Goal: Obtain resource: Download file/media

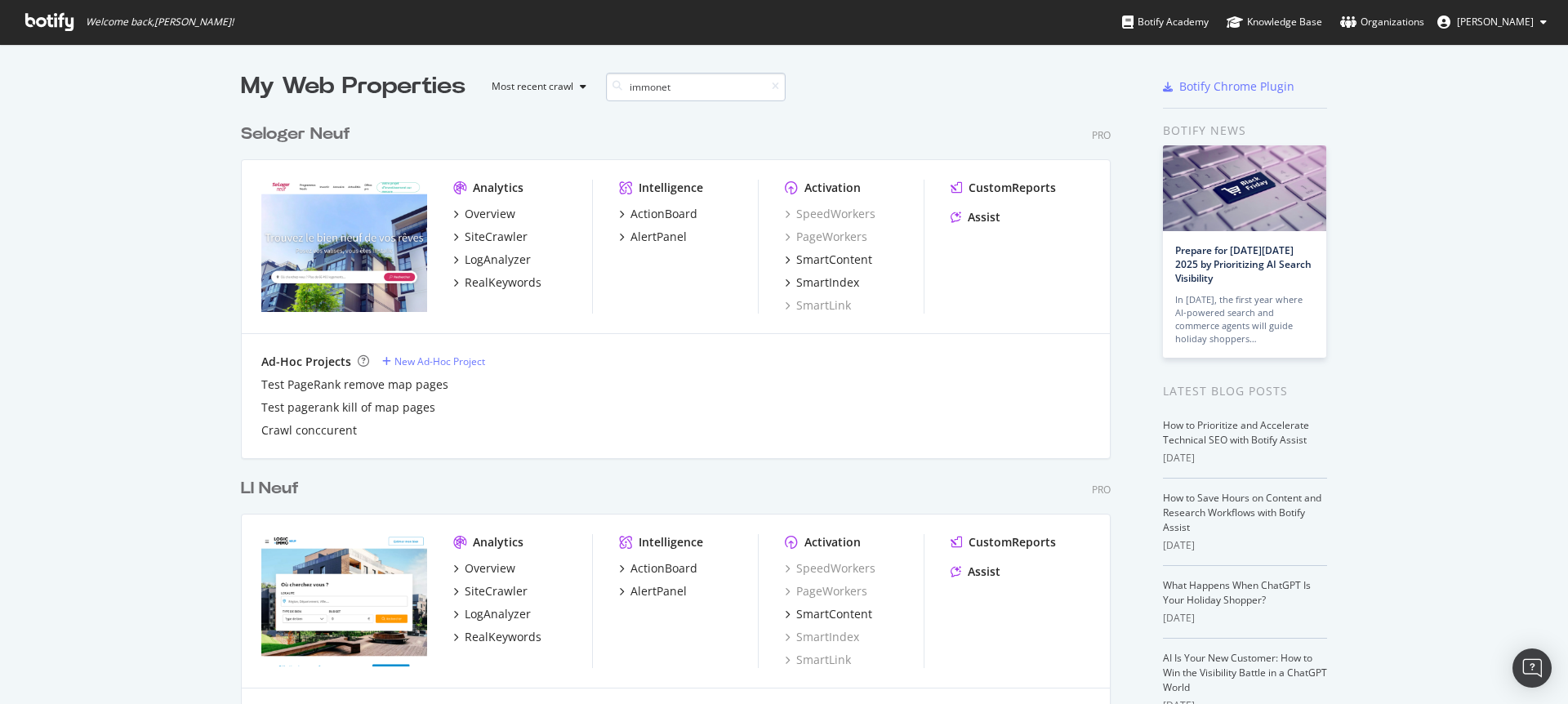
scroll to position [755, 870]
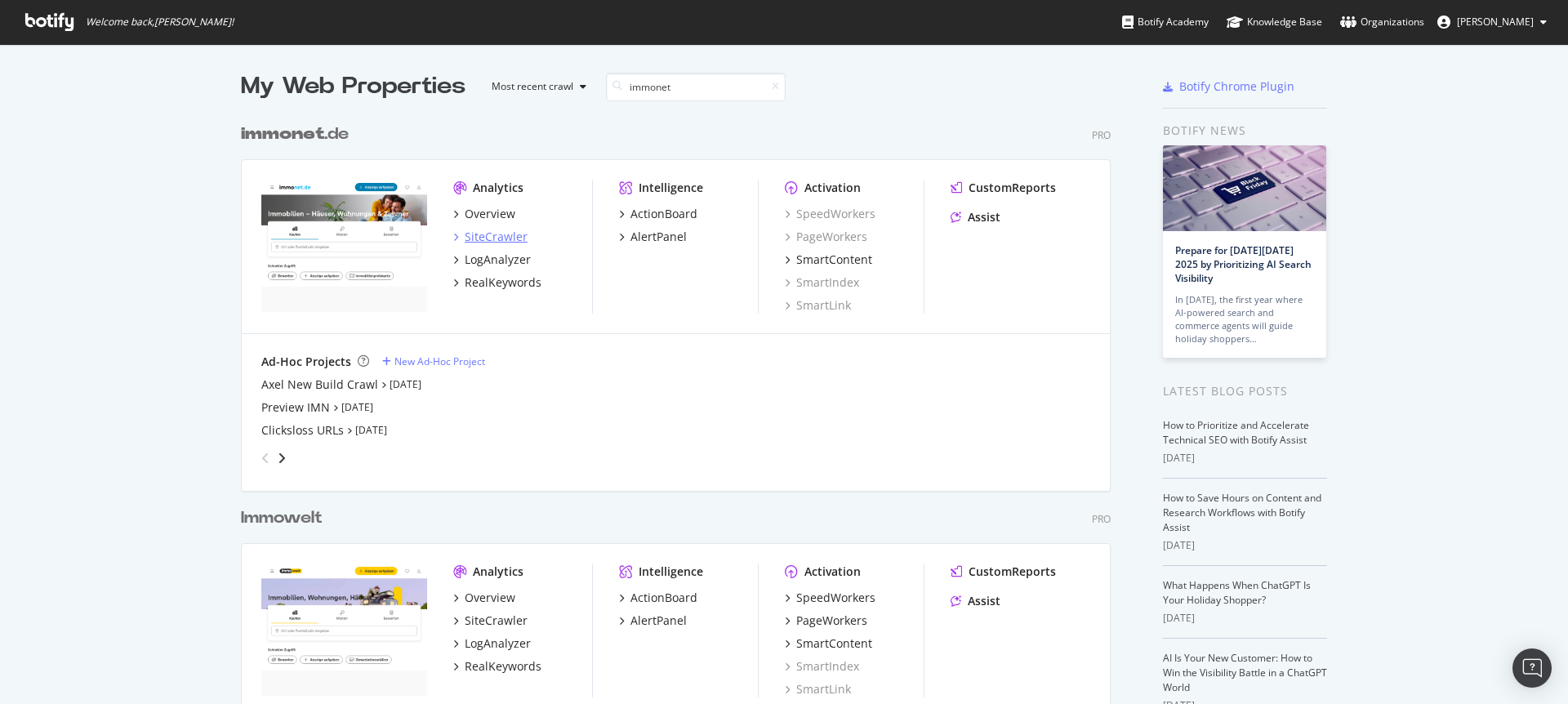
type input "immonet"
click at [496, 232] on div "SiteCrawler" at bounding box center [495, 237] width 63 height 16
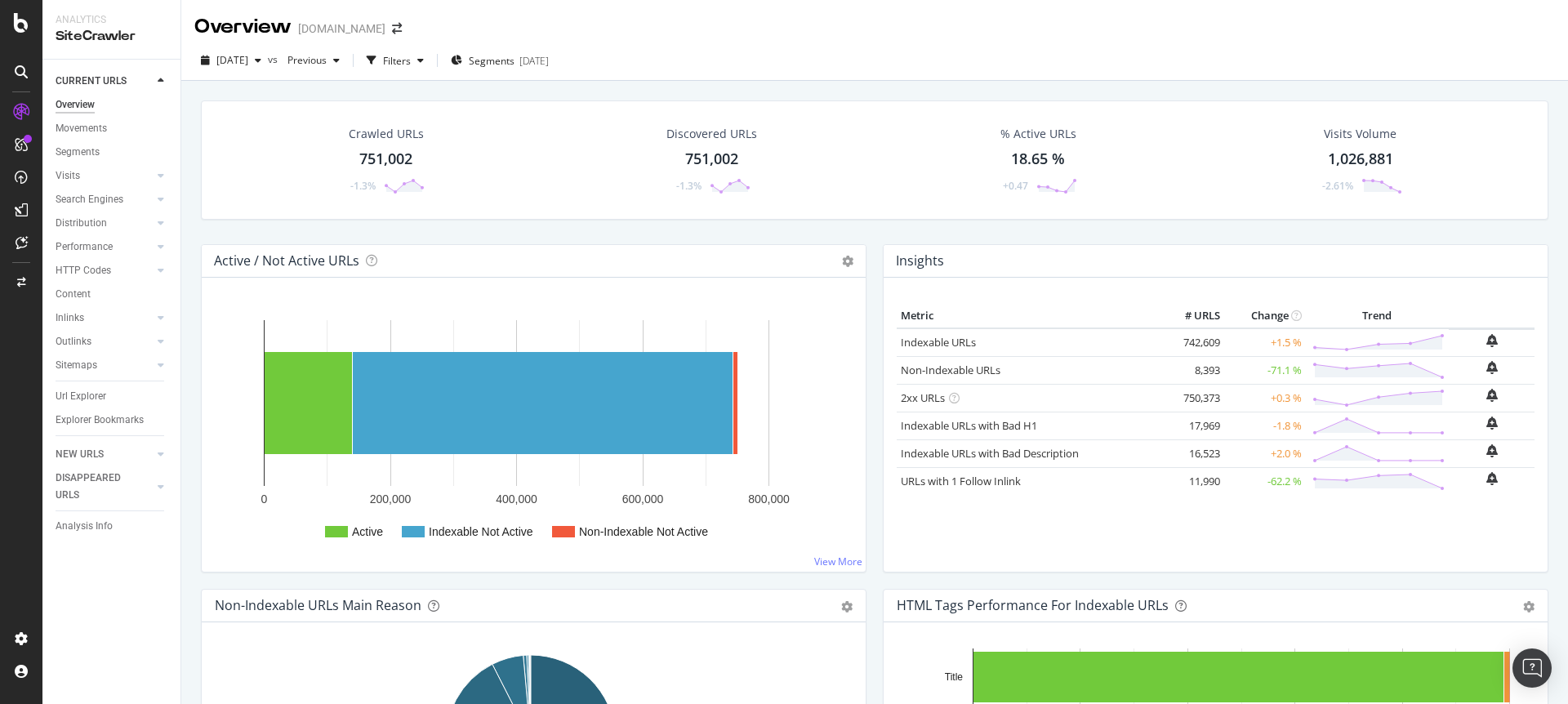
click at [413, 158] on div "Crawled URLs 751,002 -1.3%" at bounding box center [385, 160] width 110 height 85
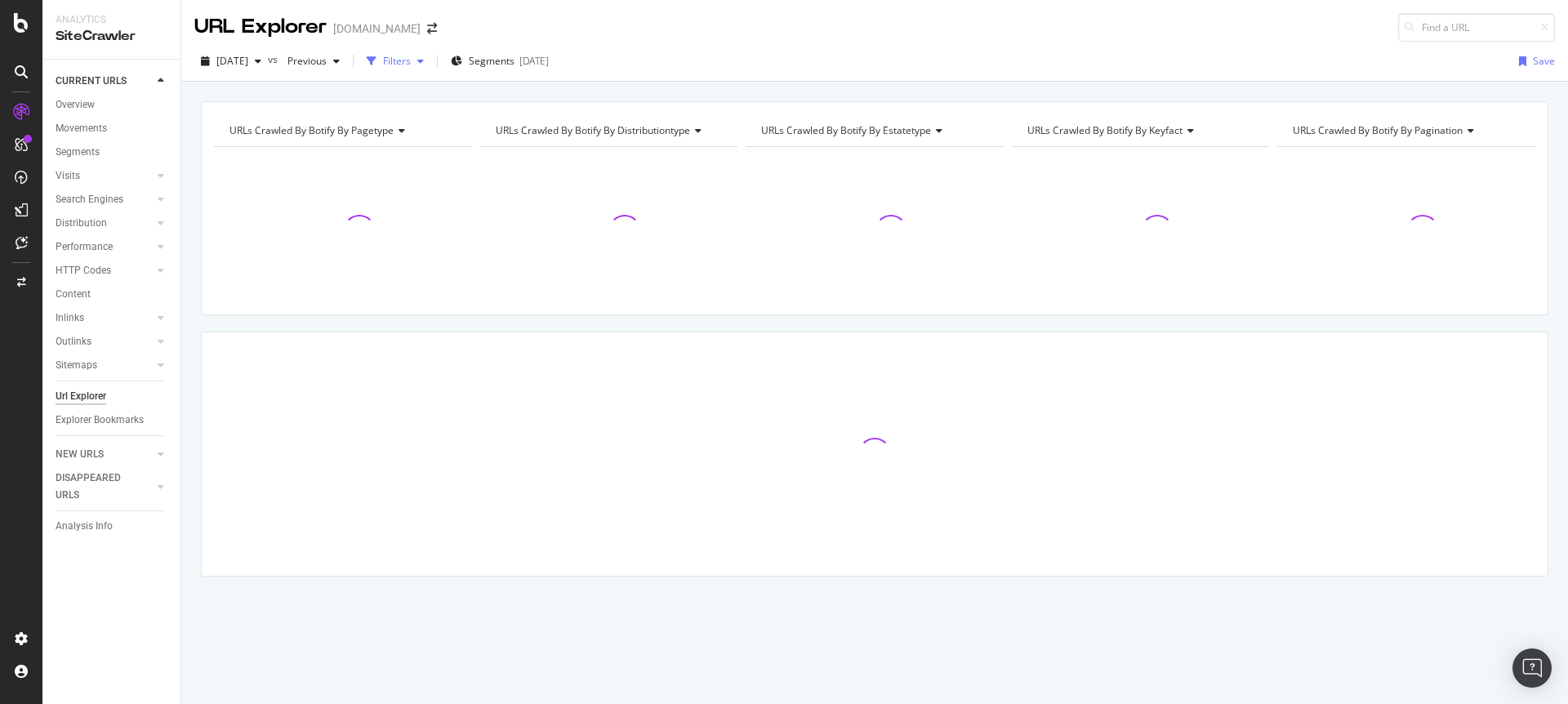
click at [411, 59] on div "Filters" at bounding box center [396, 61] width 28 height 14
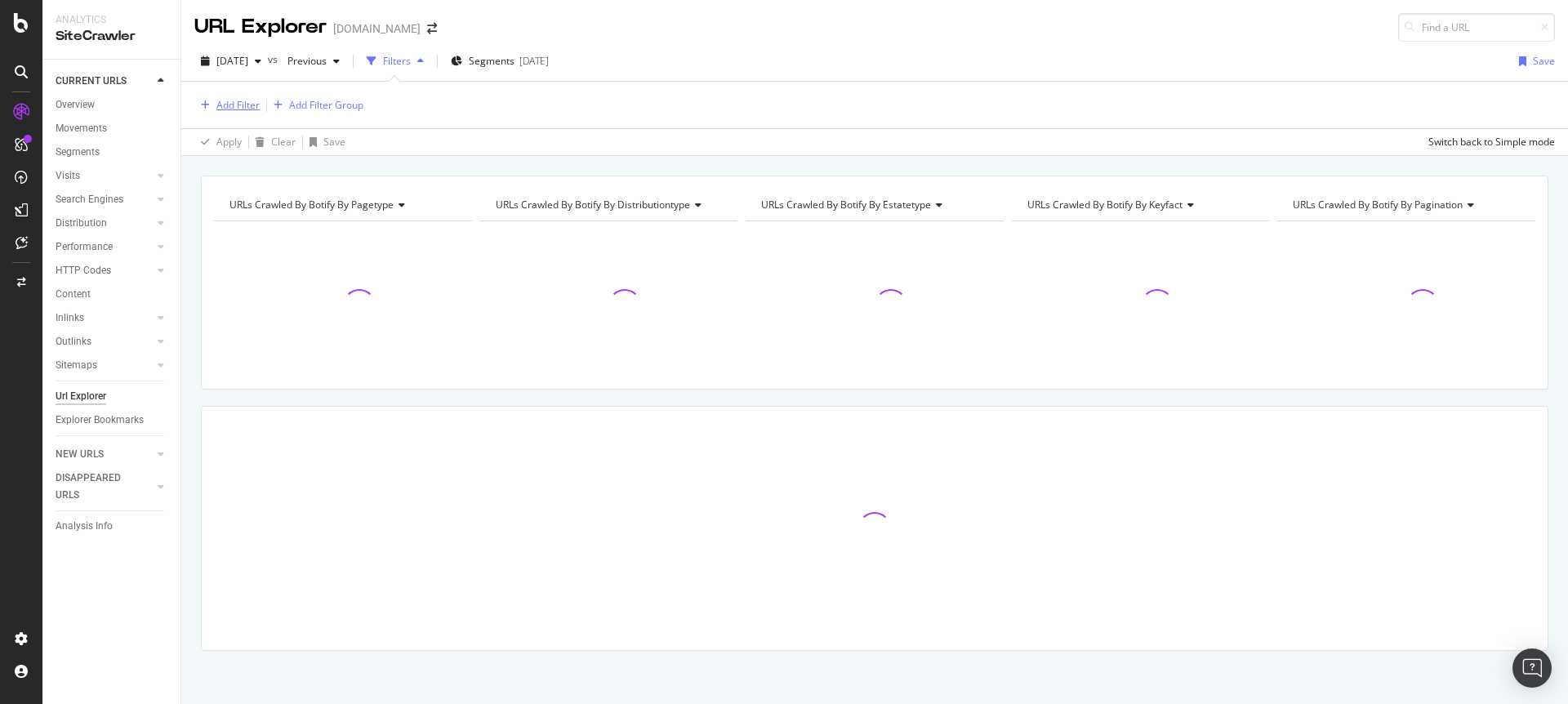
click at [234, 104] on div "Add Filter" at bounding box center [238, 105] width 44 height 14
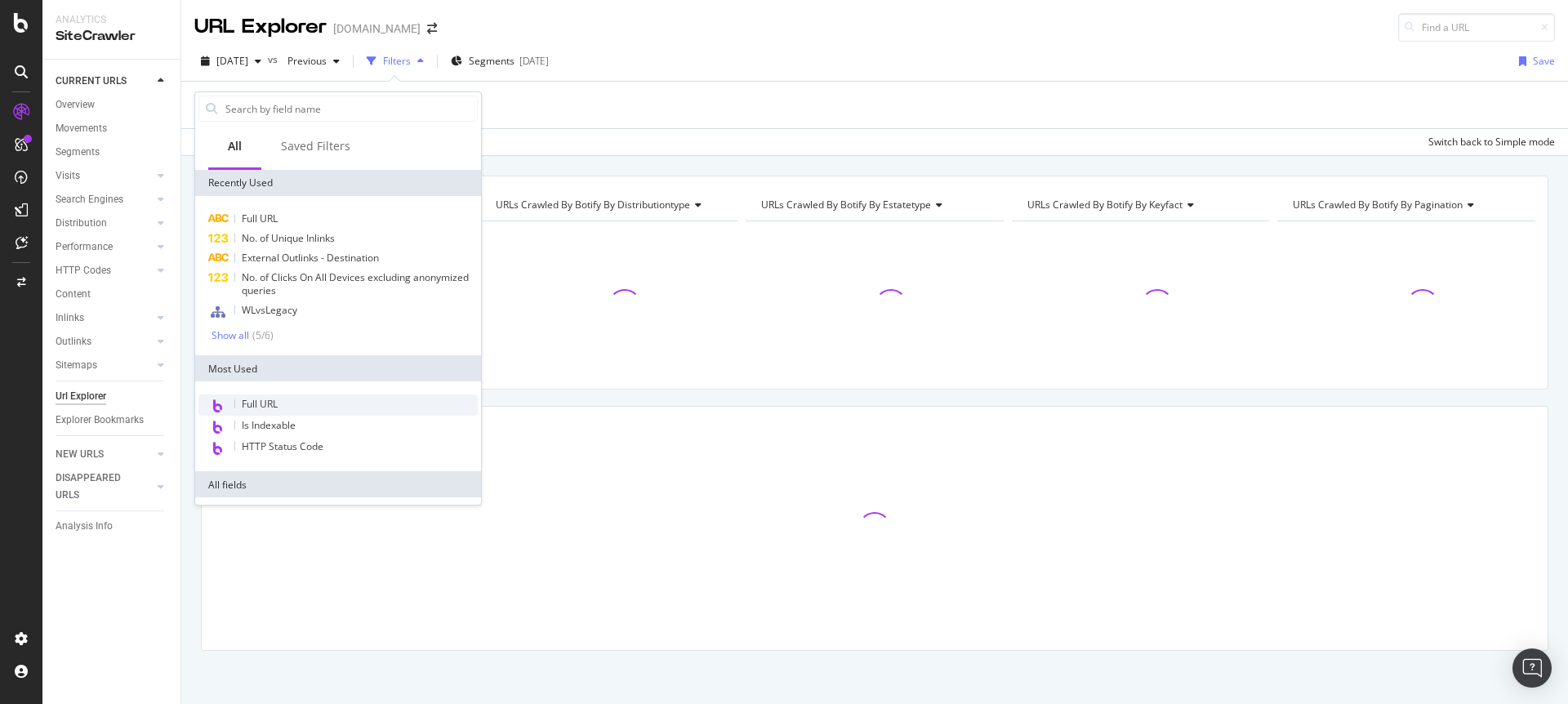
click at [273, 410] on span "Full URL" at bounding box center [259, 404] width 36 height 14
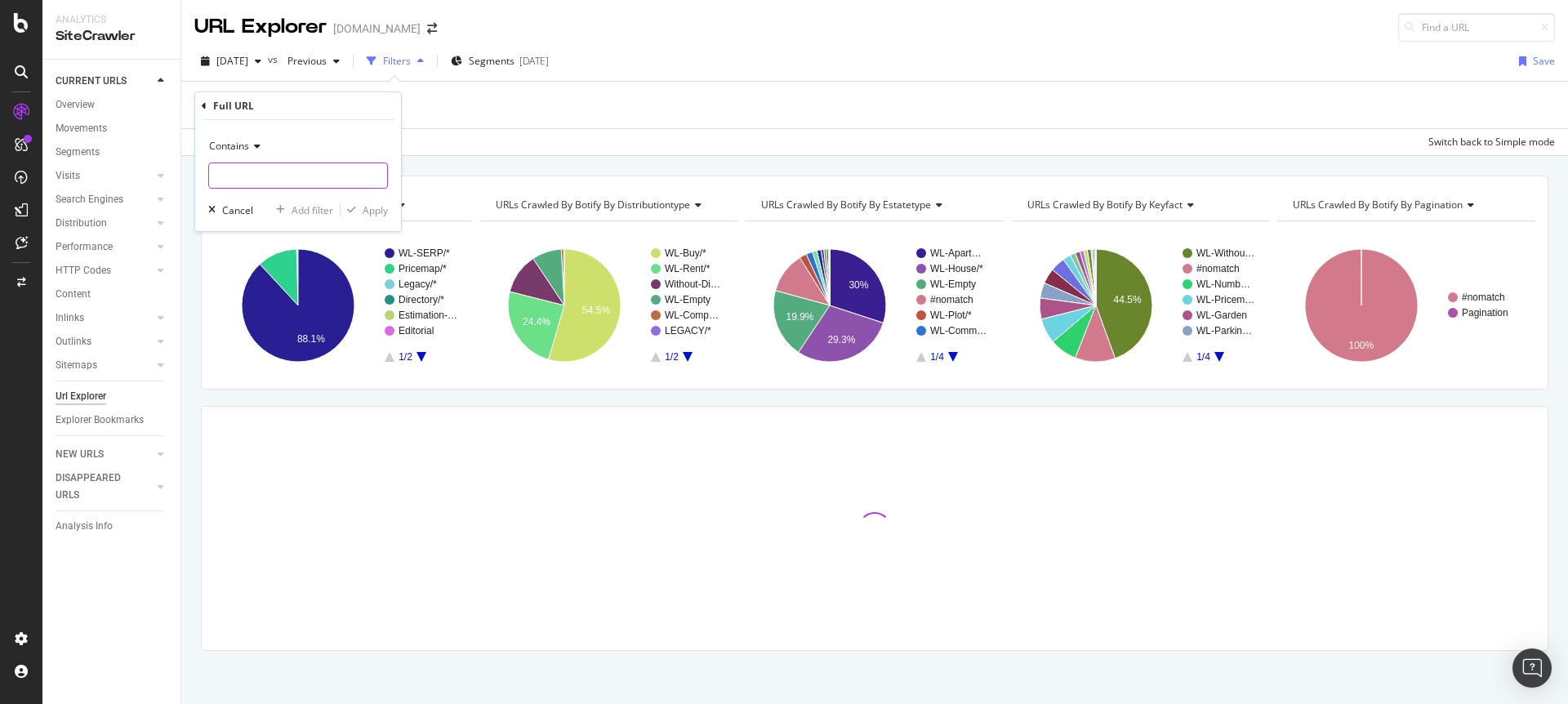
click at [282, 171] on input "text" at bounding box center [297, 175] width 178 height 26
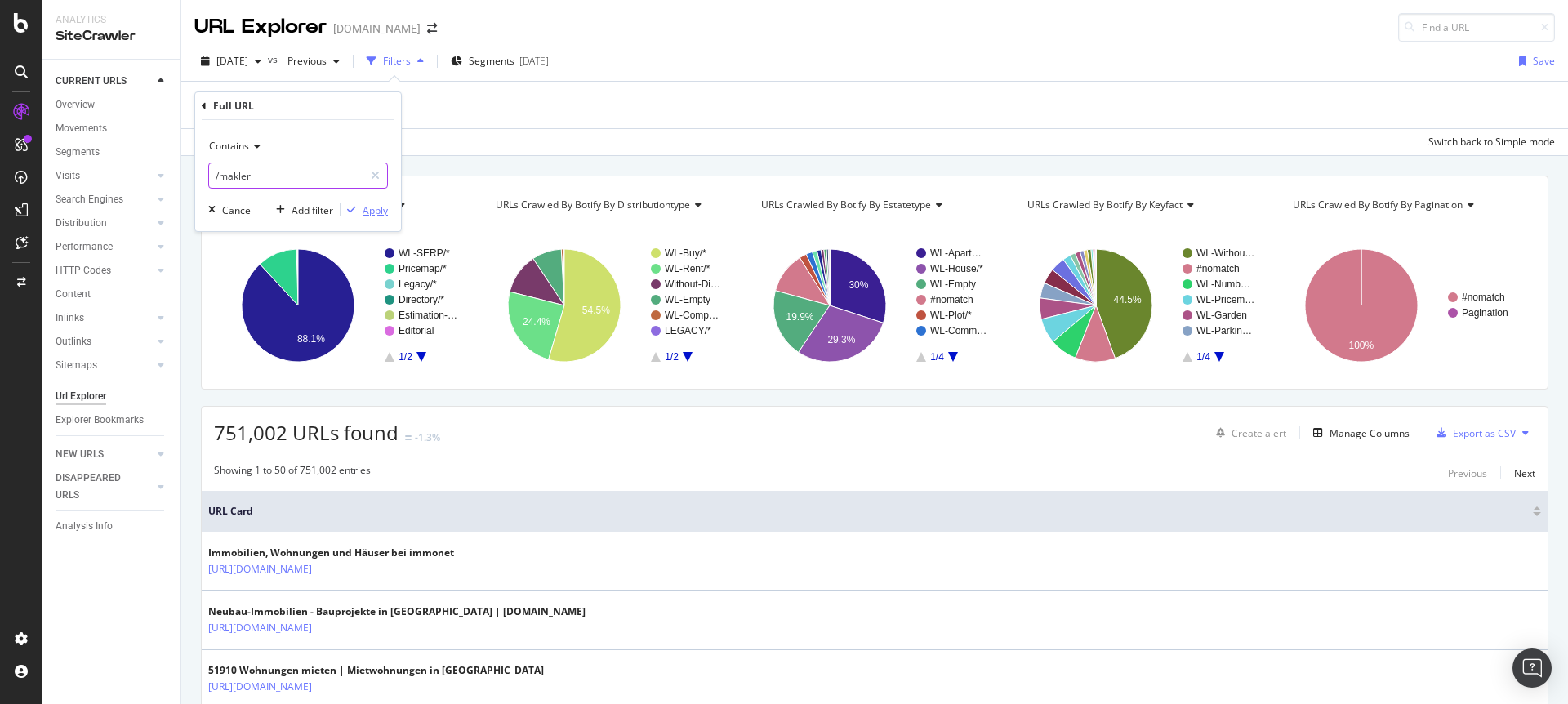
type input "/makler"
click at [379, 210] on div "Apply" at bounding box center [375, 210] width 26 height 14
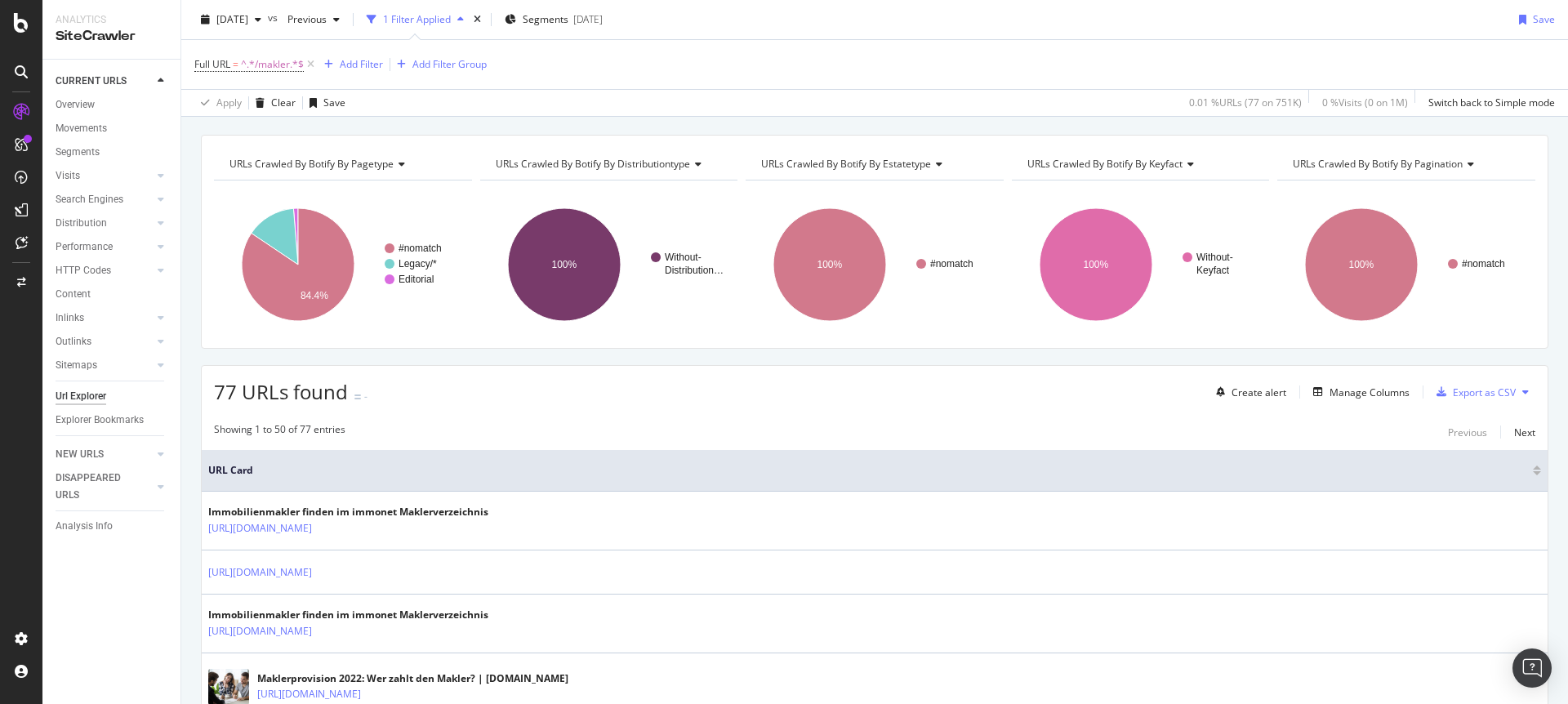
scroll to position [7, 0]
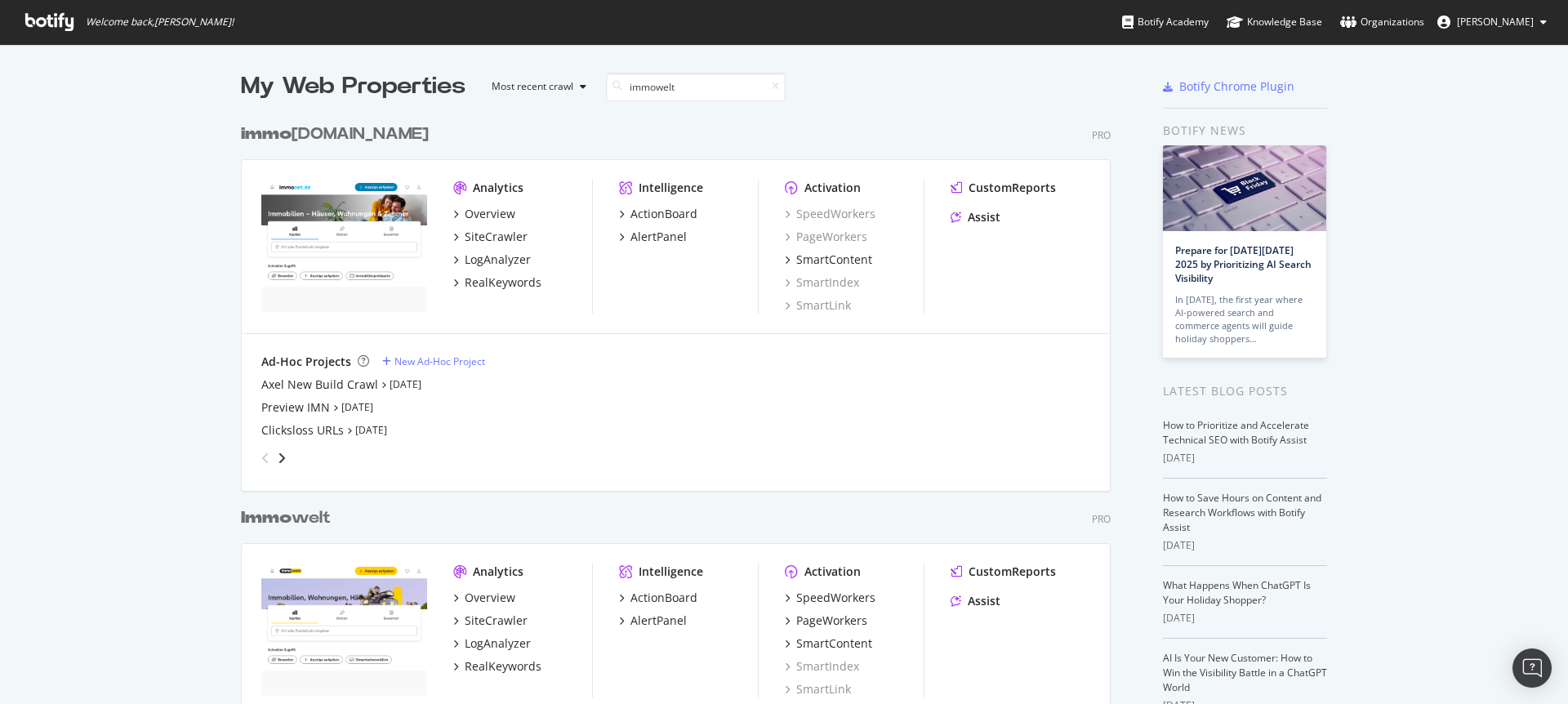
scroll to position [371, 870]
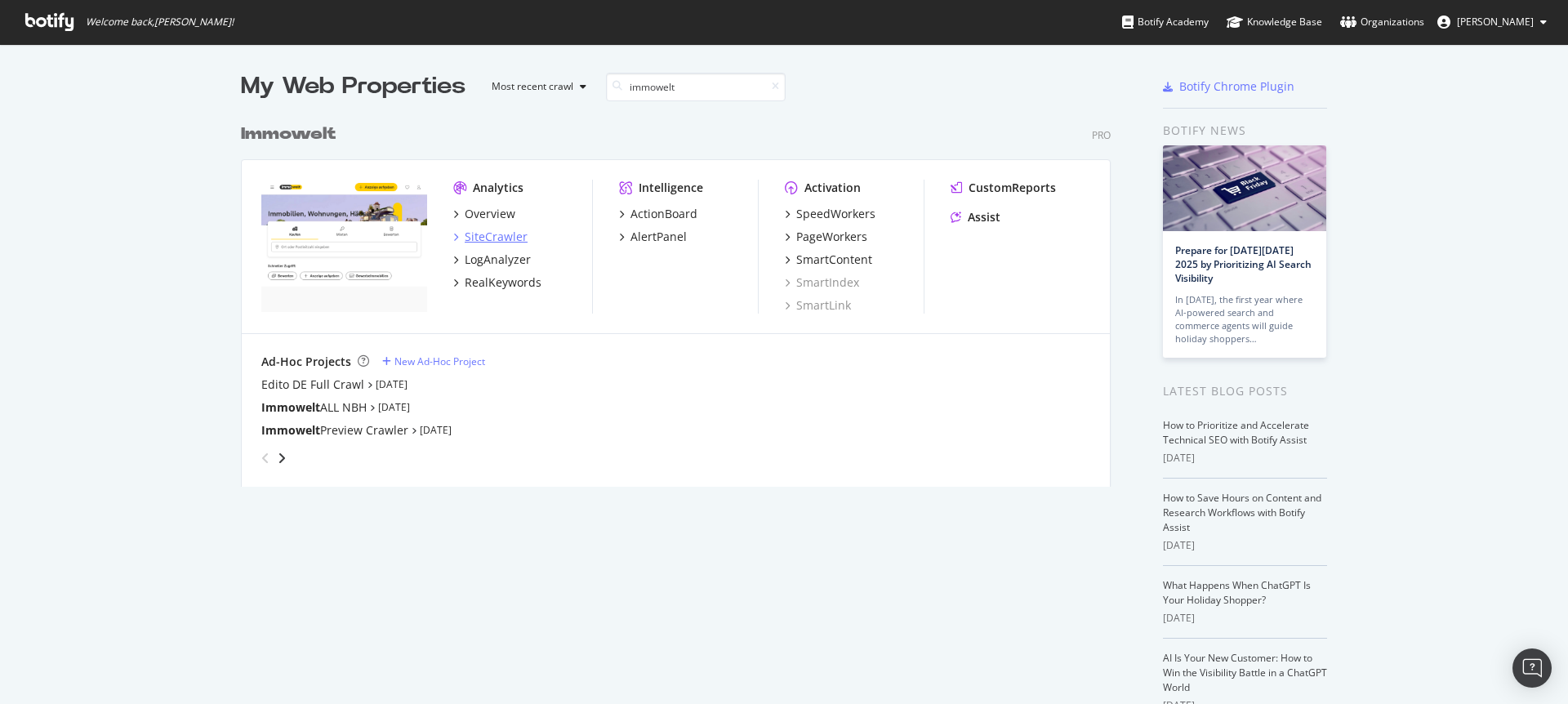
type input "immowelt"
click at [495, 236] on div "SiteCrawler" at bounding box center [495, 237] width 63 height 16
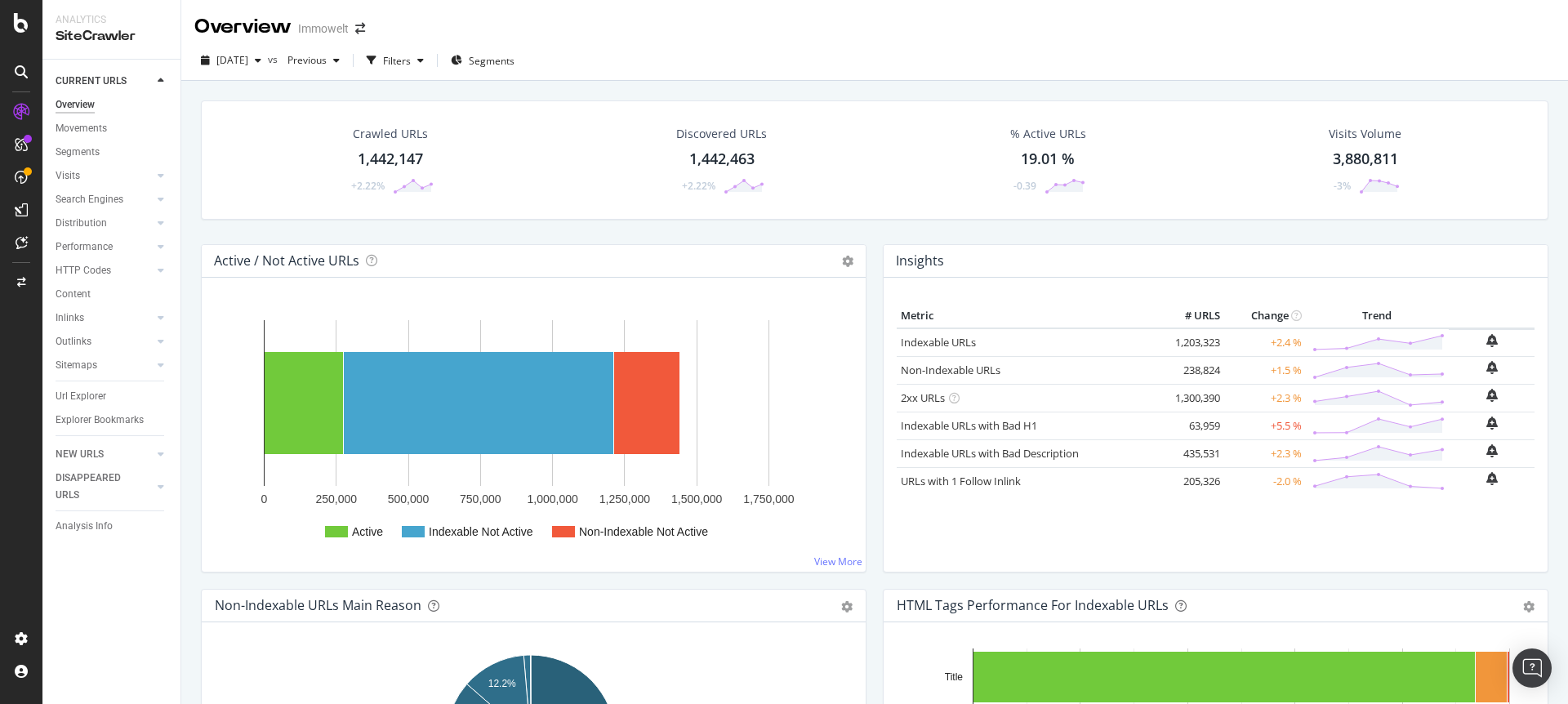
click at [392, 156] on div "1,442,147" at bounding box center [391, 159] width 66 height 21
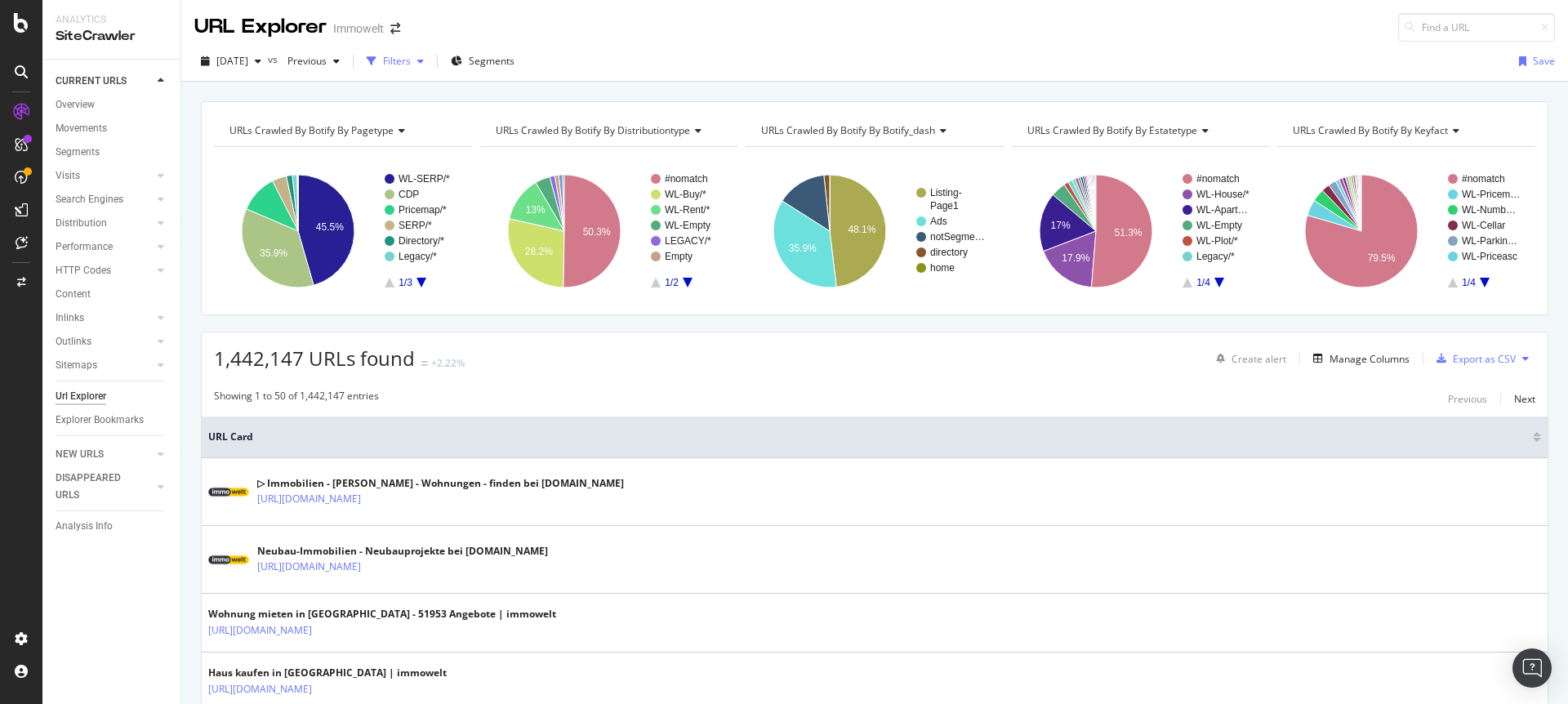
click at [411, 63] on div "Filters" at bounding box center [396, 61] width 28 height 14
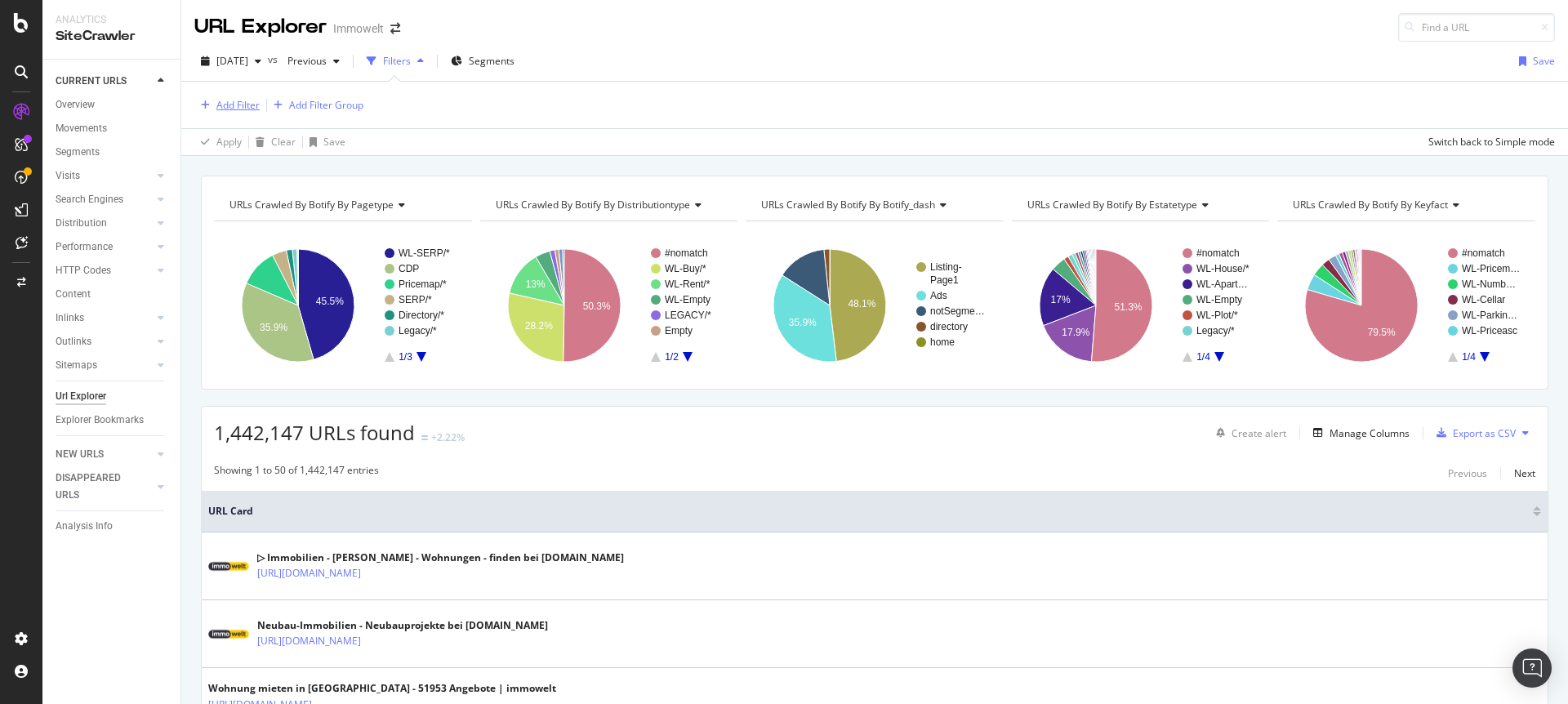
click at [249, 100] on div "Add Filter" at bounding box center [238, 105] width 44 height 14
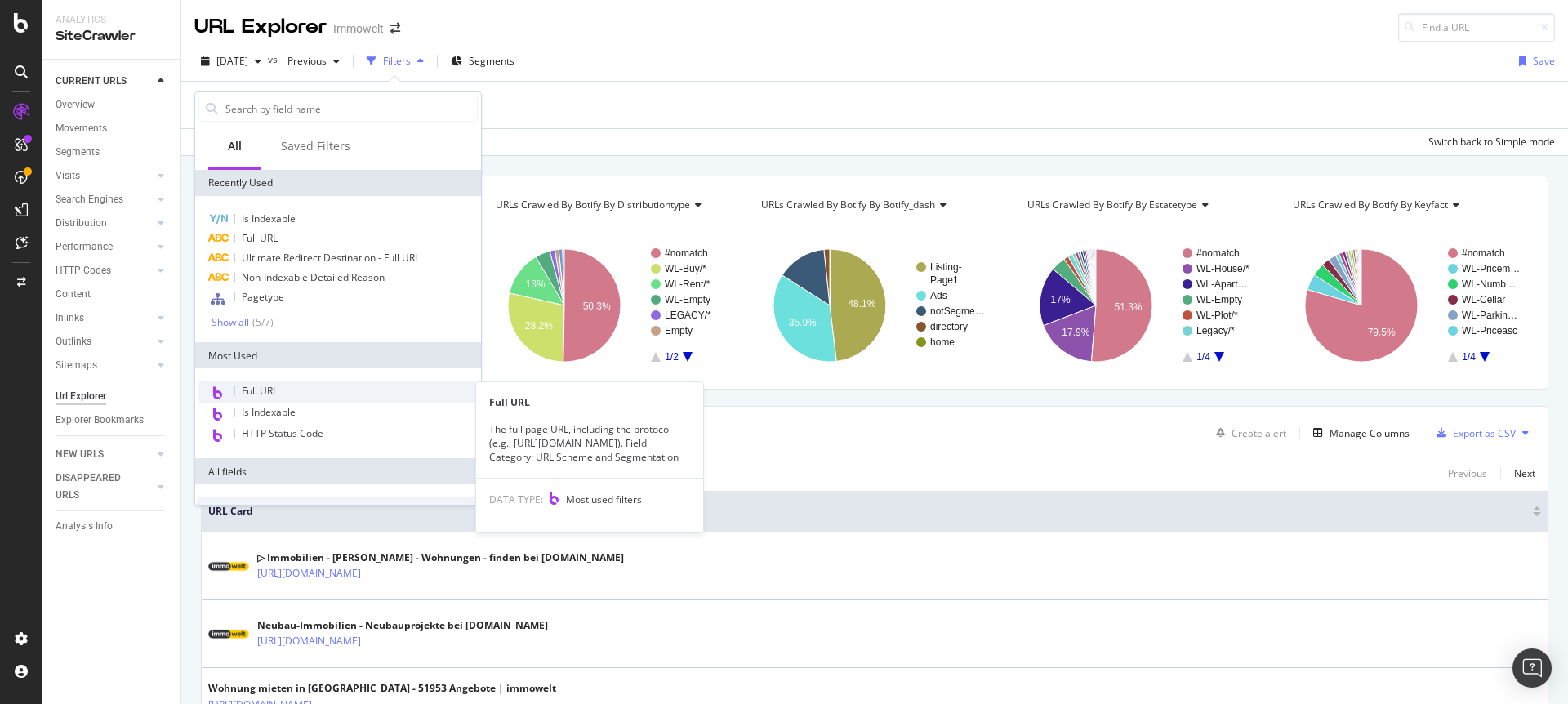
click at [271, 391] on span "Full URL" at bounding box center [259, 391] width 36 height 14
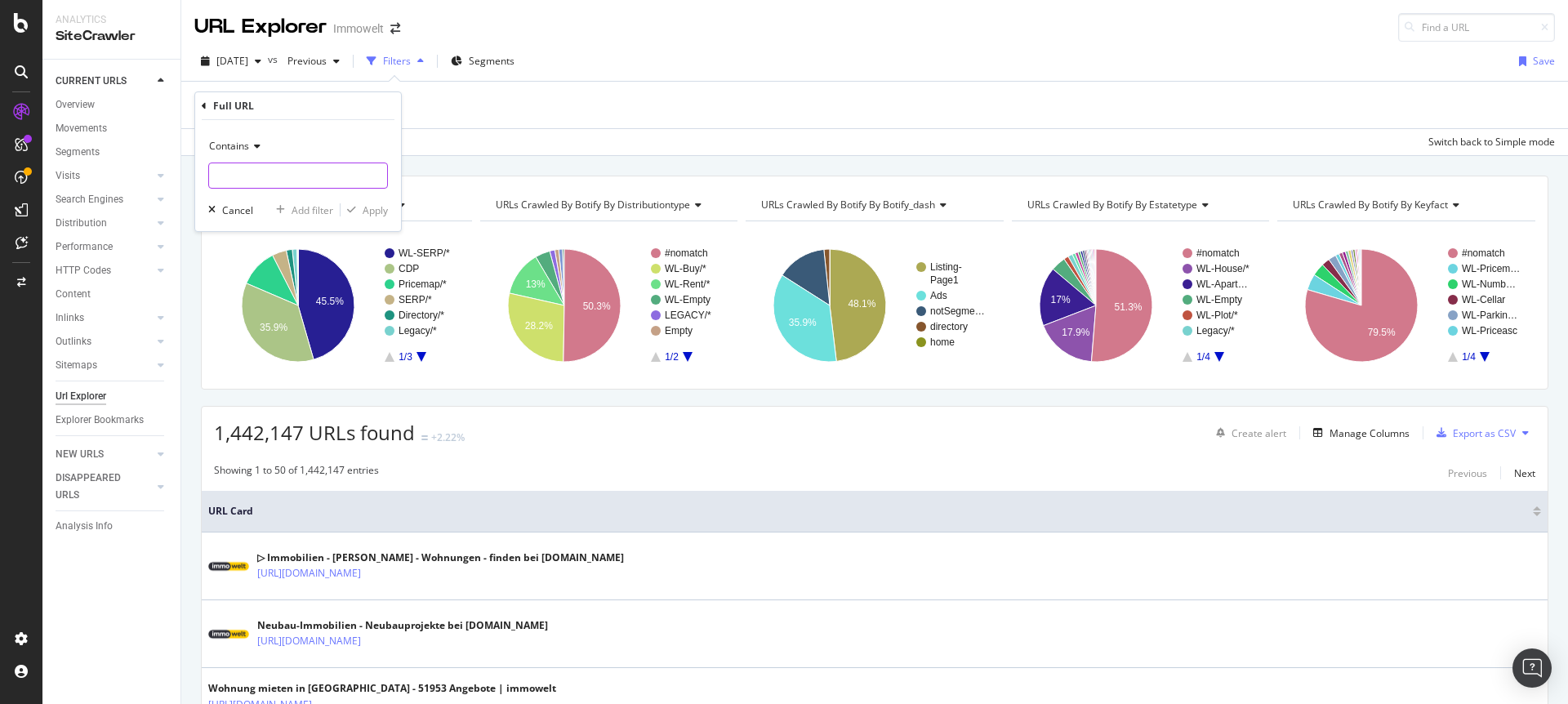
click at [321, 184] on input "text" at bounding box center [297, 175] width 178 height 26
paste input "/anbieten/energieausweis"
type input "/anbieten/energieausweis"
click at [375, 212] on div "Apply" at bounding box center [375, 210] width 26 height 14
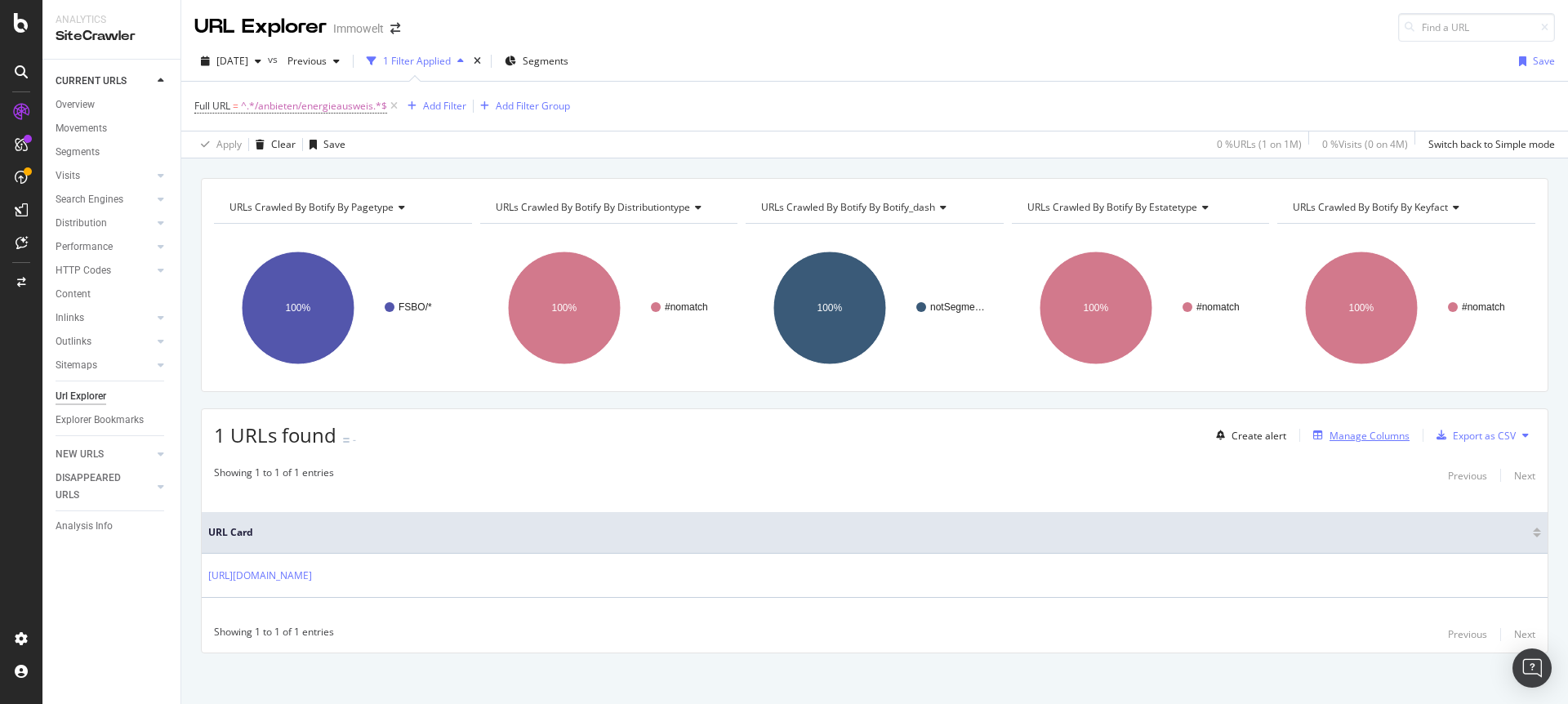
click at [1331, 437] on div "Manage Columns" at bounding box center [1369, 436] width 80 height 14
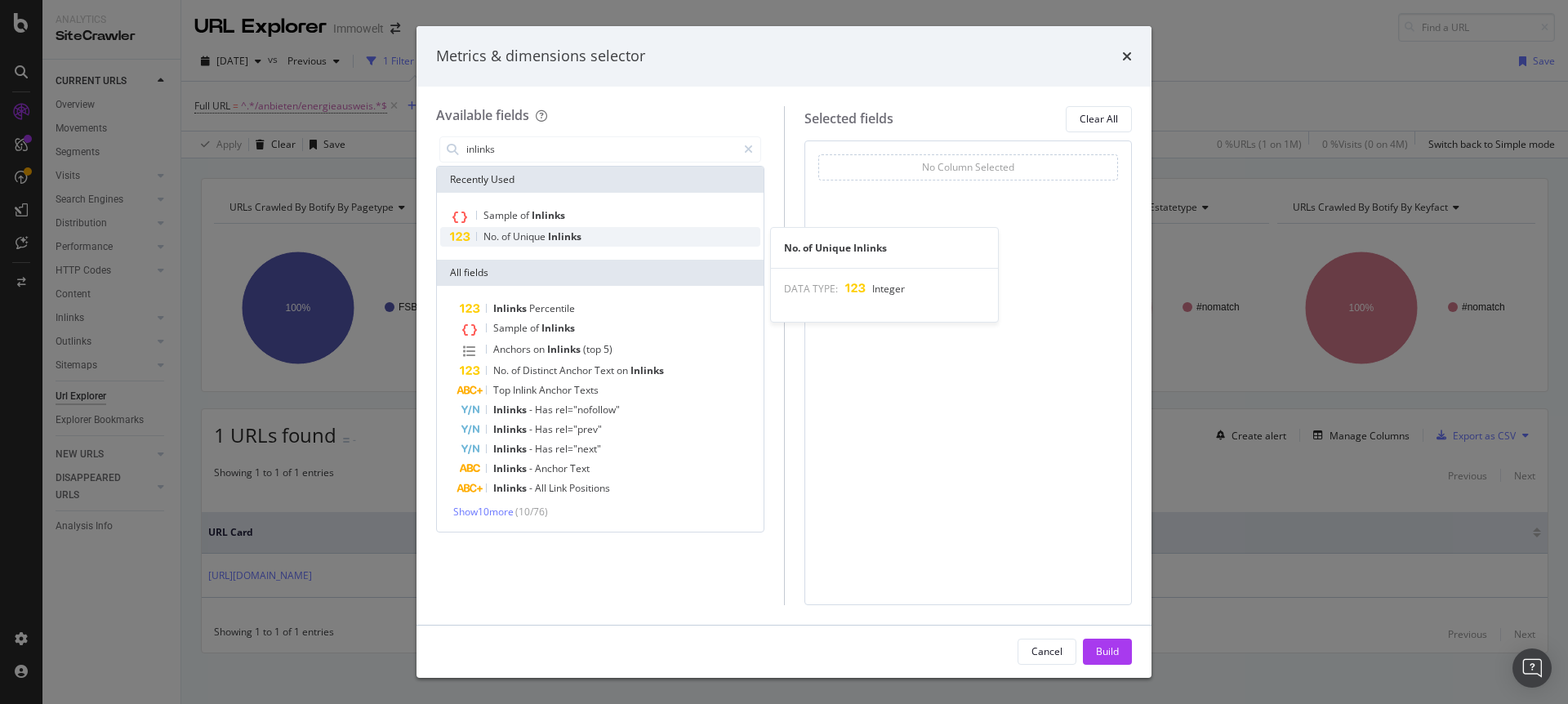
type input "inlinks"
click at [533, 236] on span "Unique" at bounding box center [531, 236] width 36 height 14
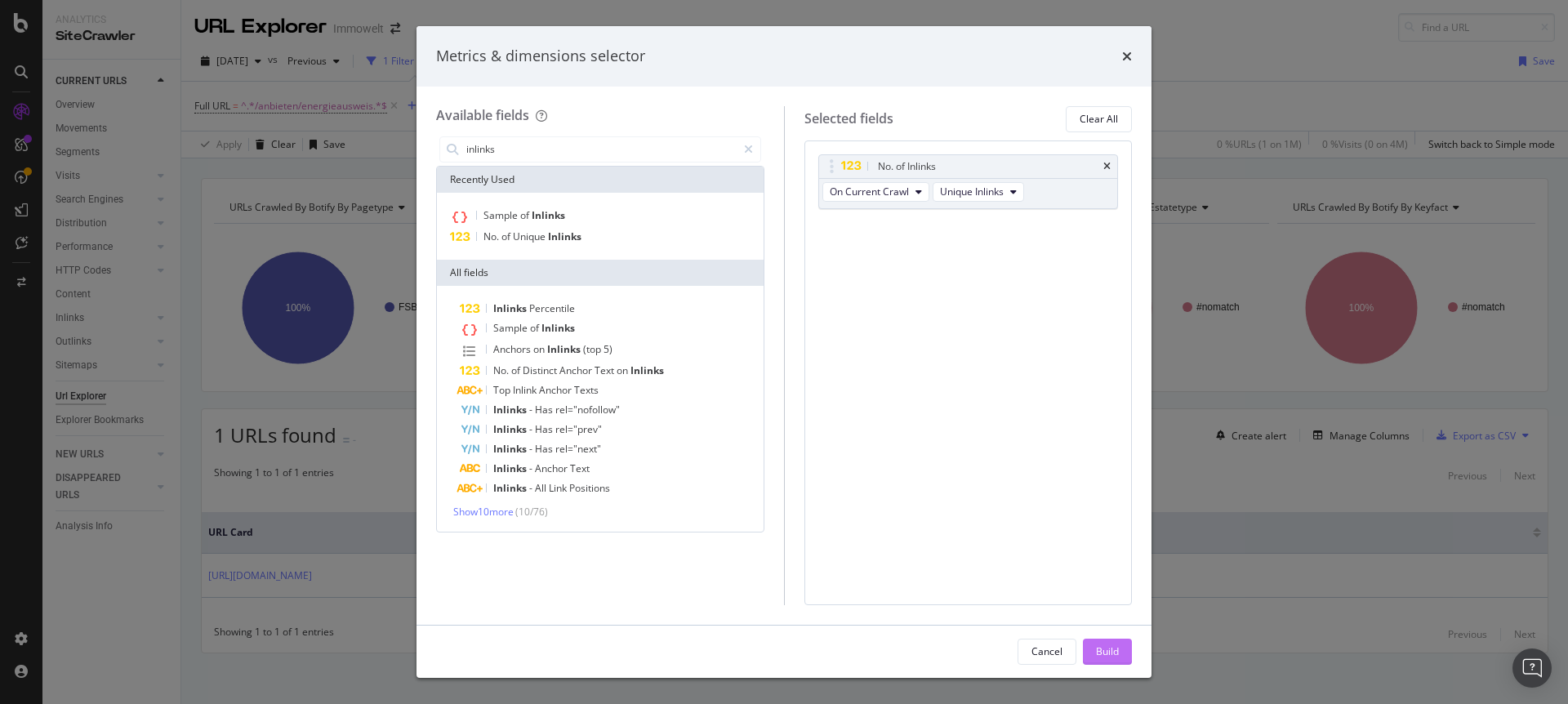
click at [1105, 653] on div "Build" at bounding box center [1107, 652] width 23 height 14
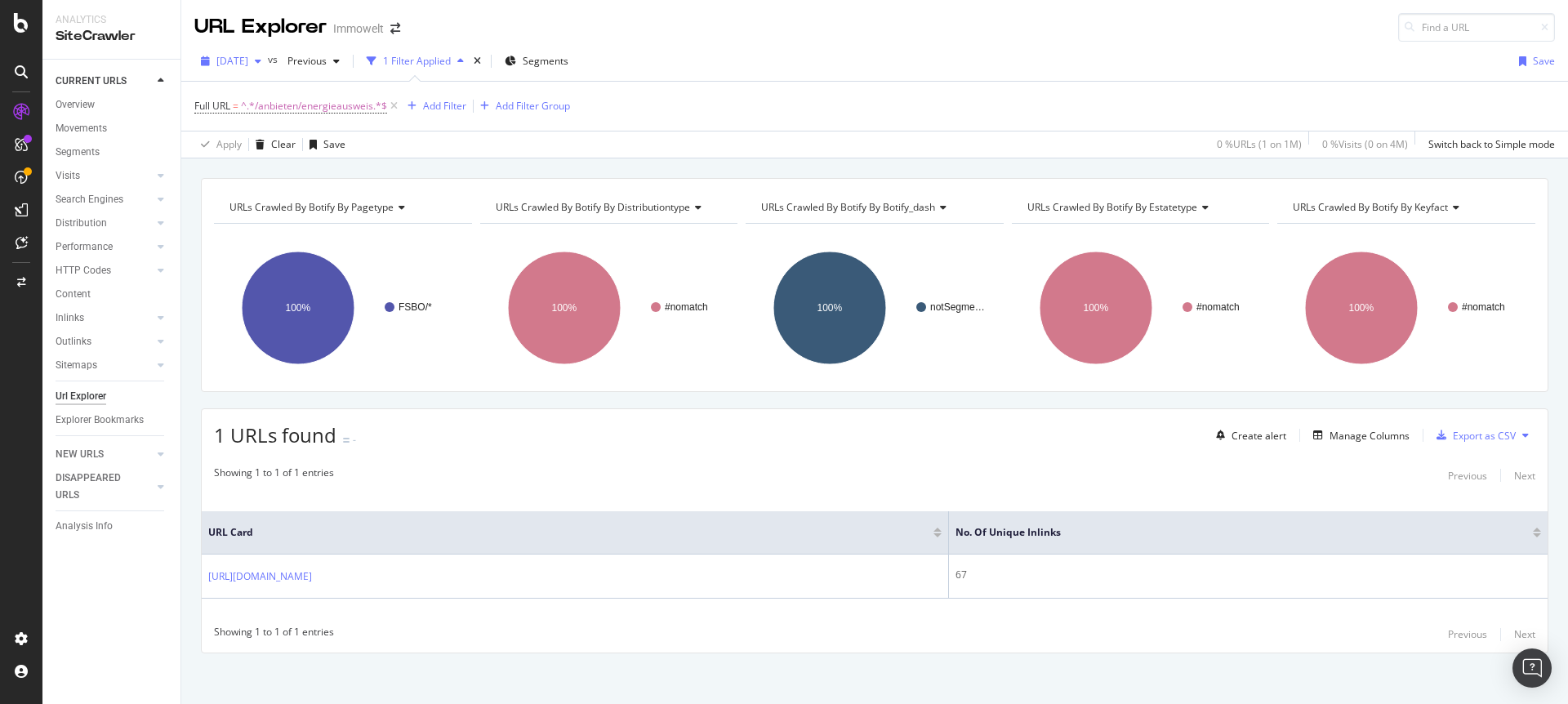
click at [261, 62] on icon "button" at bounding box center [257, 60] width 6 height 10
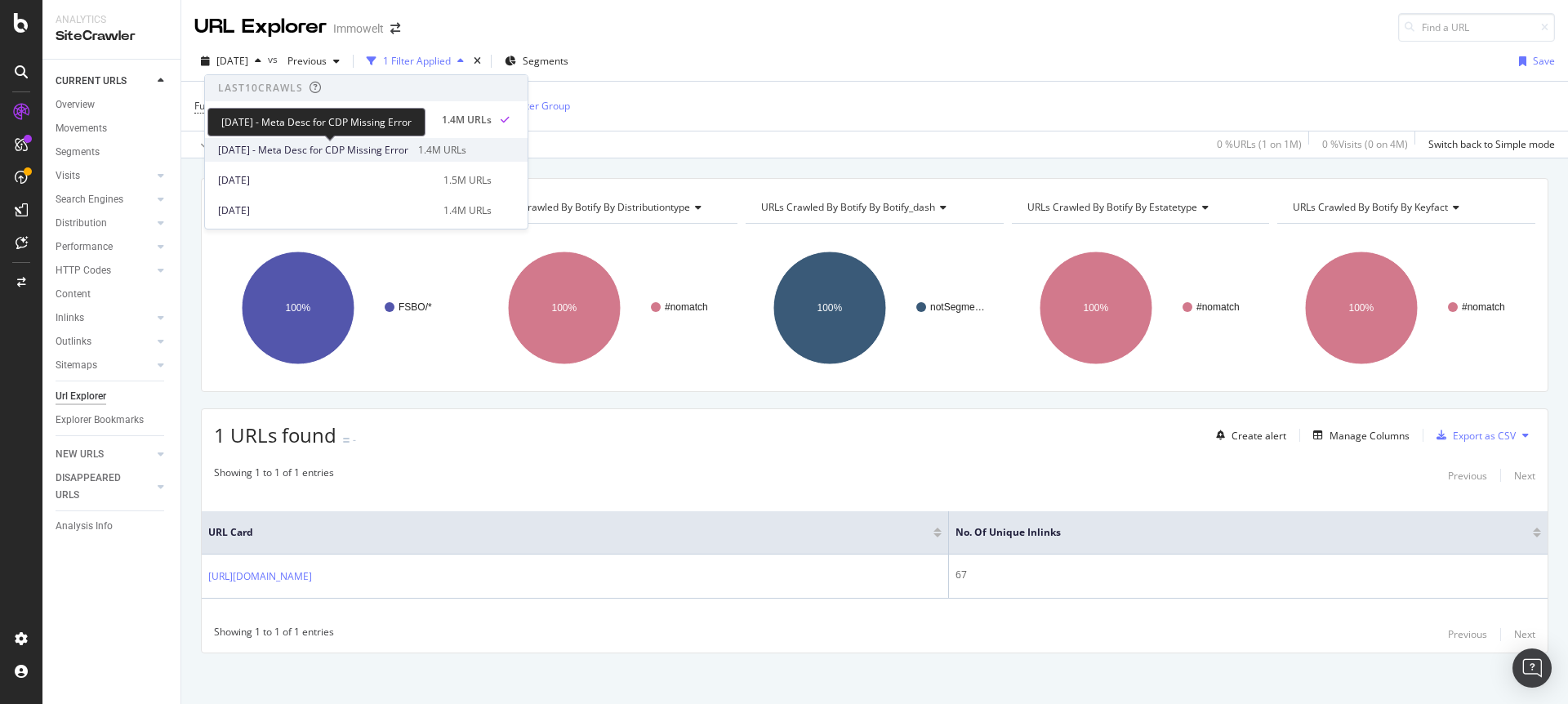
click at [336, 147] on span "2025 Sep. 12th - Meta Desc for CDP Missing Error" at bounding box center [313, 150] width 190 height 15
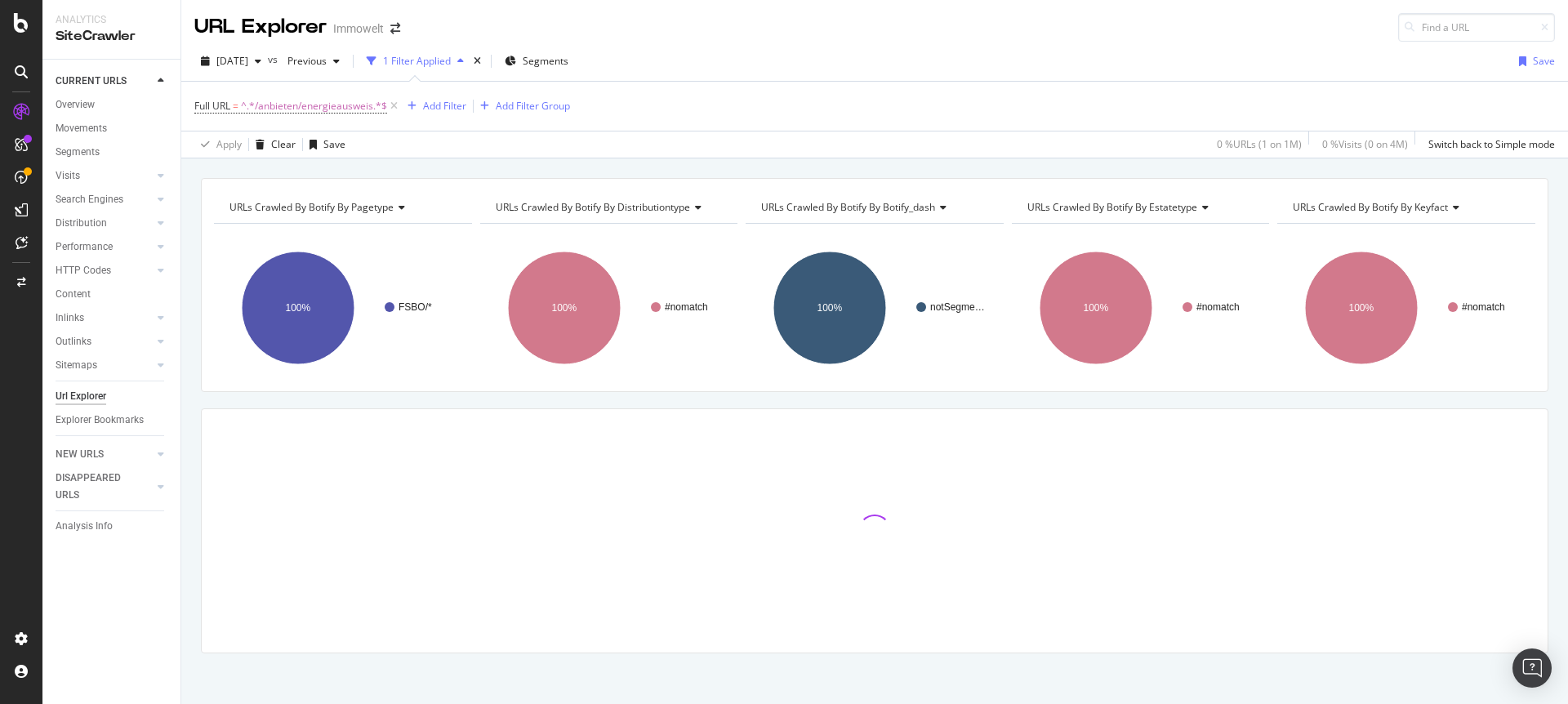
scroll to position [6, 0]
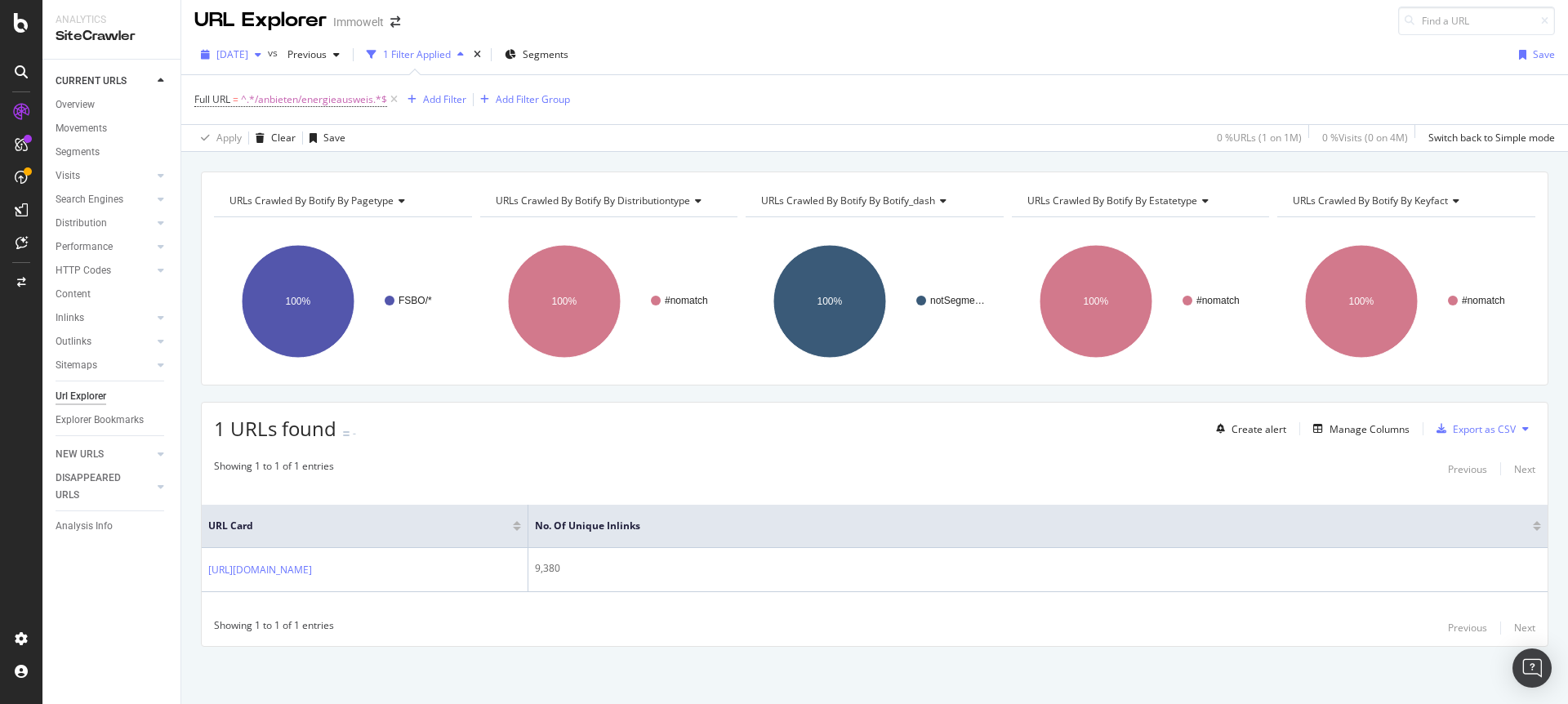
click at [268, 58] on div "button" at bounding box center [258, 54] width 20 height 10
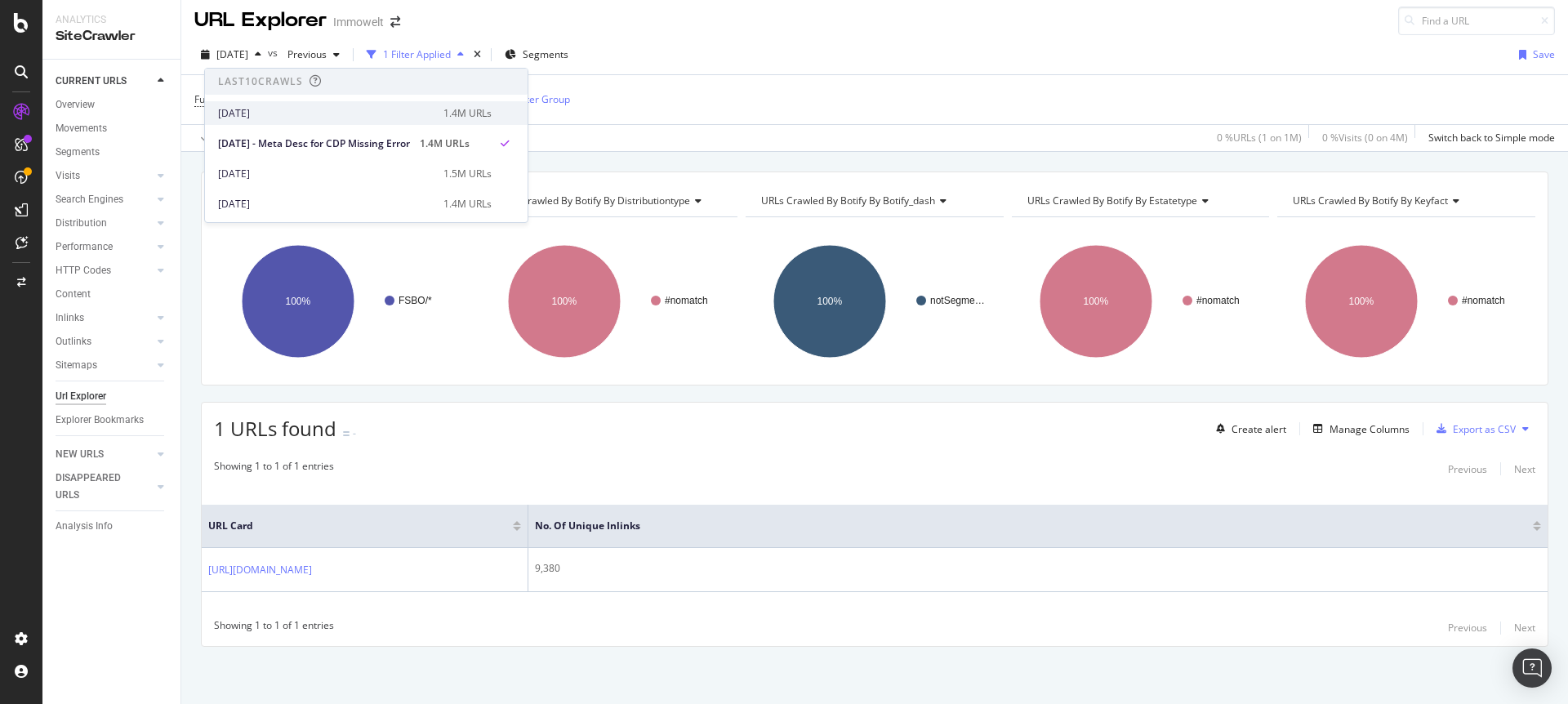
click at [296, 113] on div "[DATE]" at bounding box center [326, 114] width 216 height 15
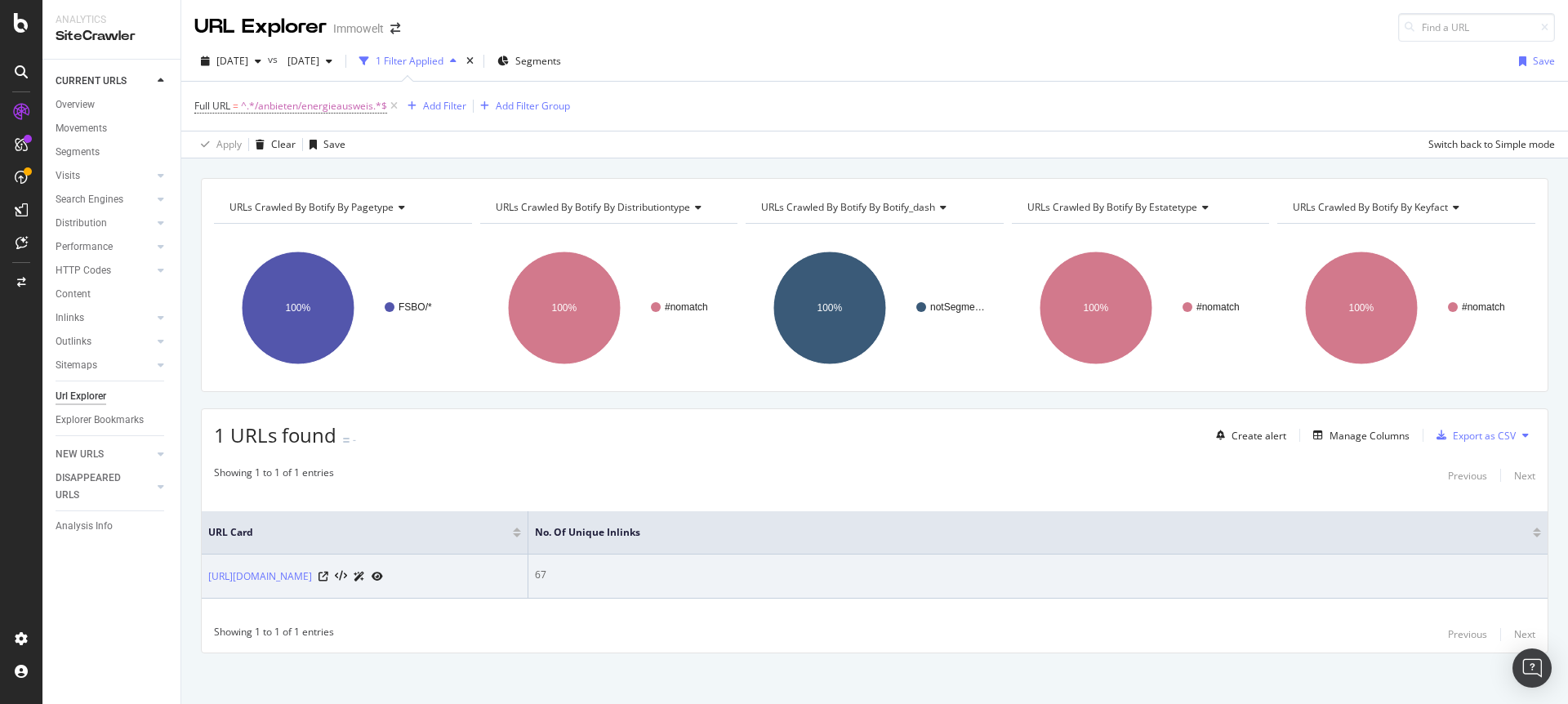
click at [383, 577] on icon at bounding box center [376, 576] width 12 height 10
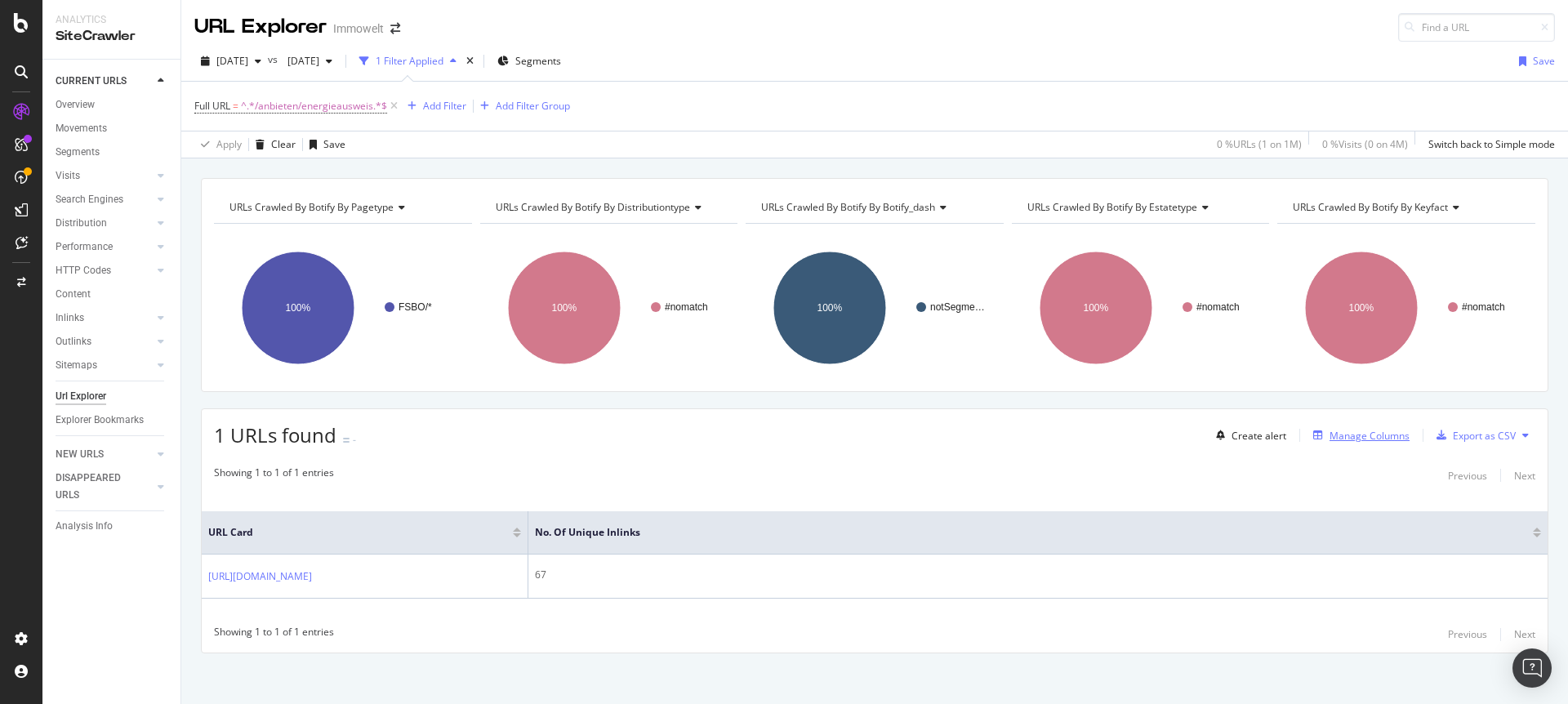
click at [1350, 438] on div "Manage Columns" at bounding box center [1369, 436] width 80 height 14
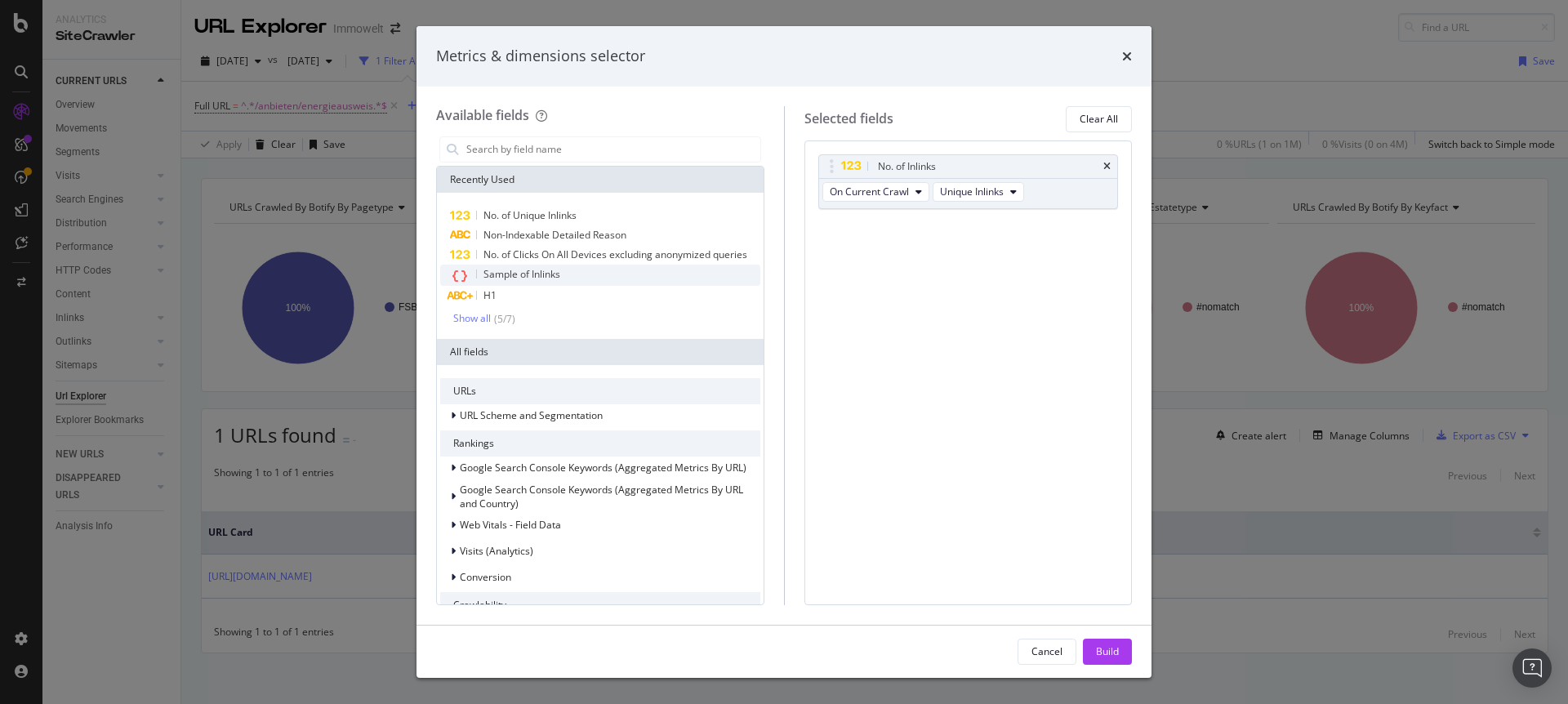
click at [558, 281] on span "Sample of Inlinks" at bounding box center [521, 274] width 76 height 14
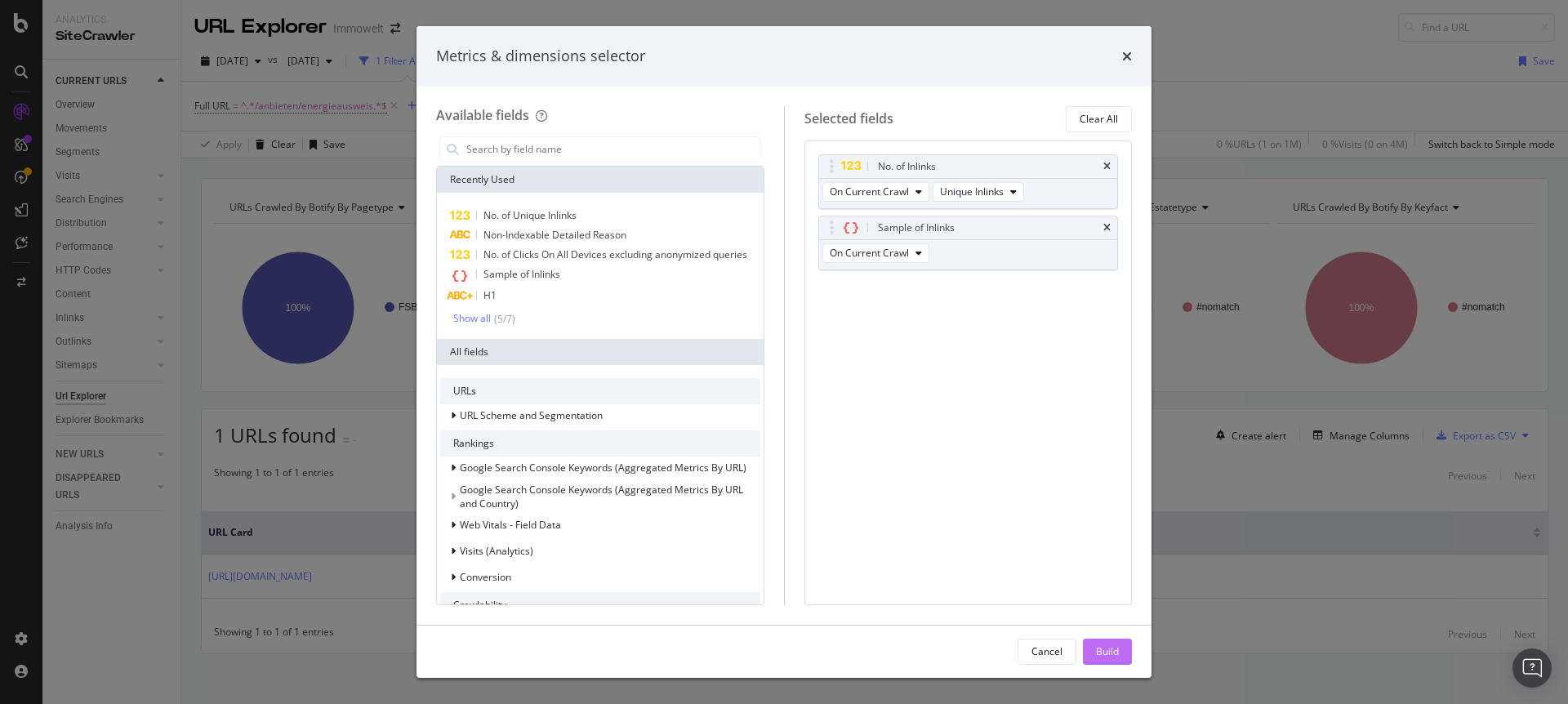
click at [1106, 652] on div "Build" at bounding box center [1107, 652] width 23 height 14
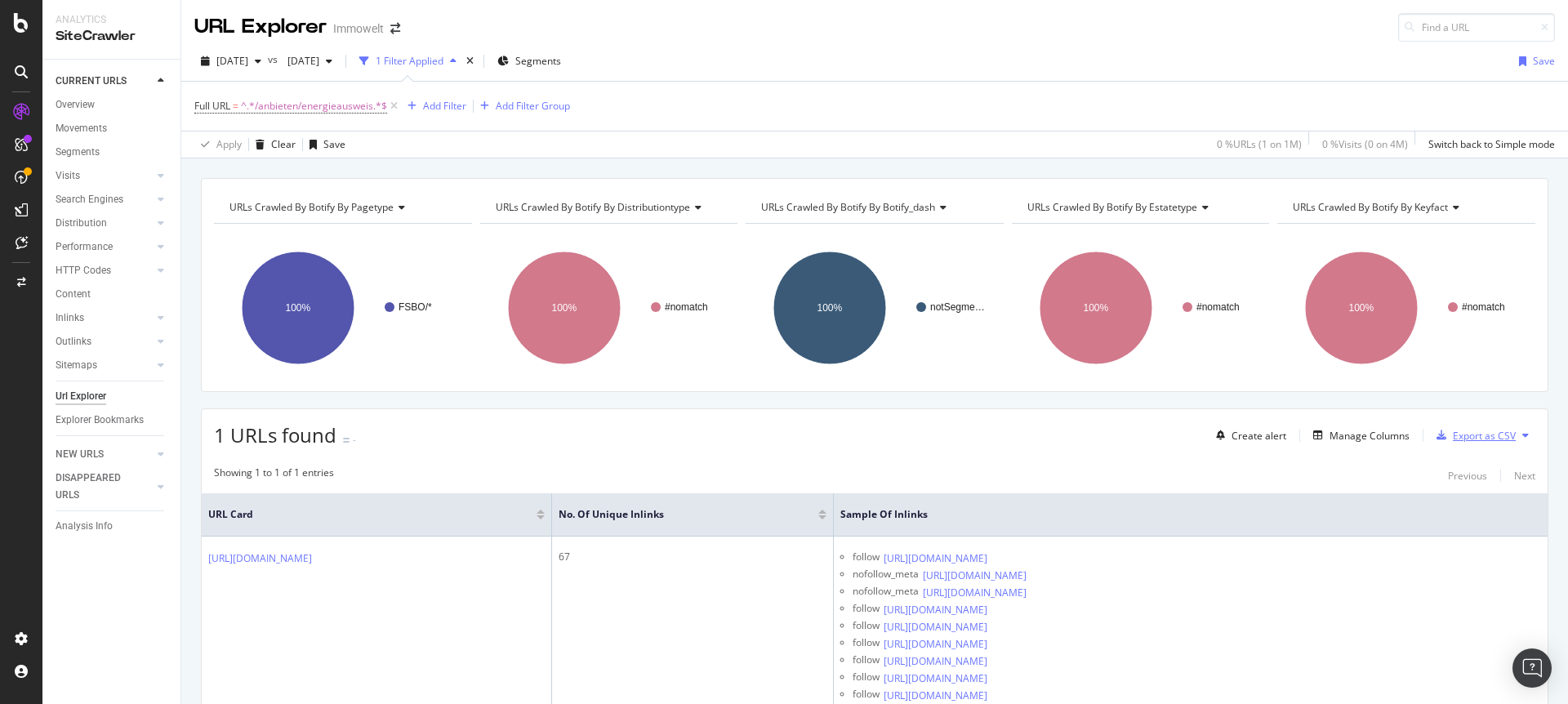
click at [1470, 438] on div "Export as CSV" at bounding box center [1484, 436] width 63 height 14
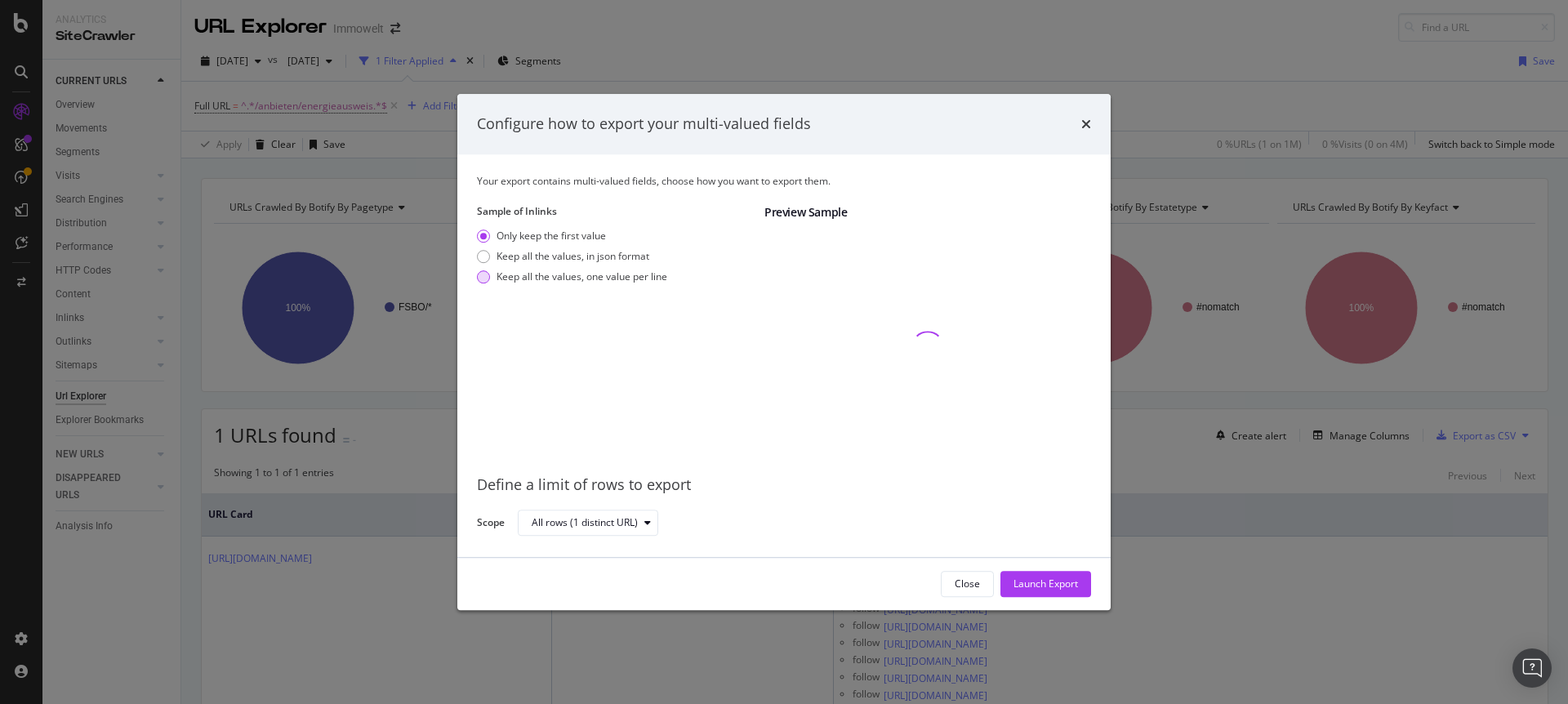
click at [579, 281] on div "Keep all the values, one value per line" at bounding box center [582, 277] width 170 height 14
click at [1058, 580] on div "Launch Export" at bounding box center [1045, 583] width 65 height 14
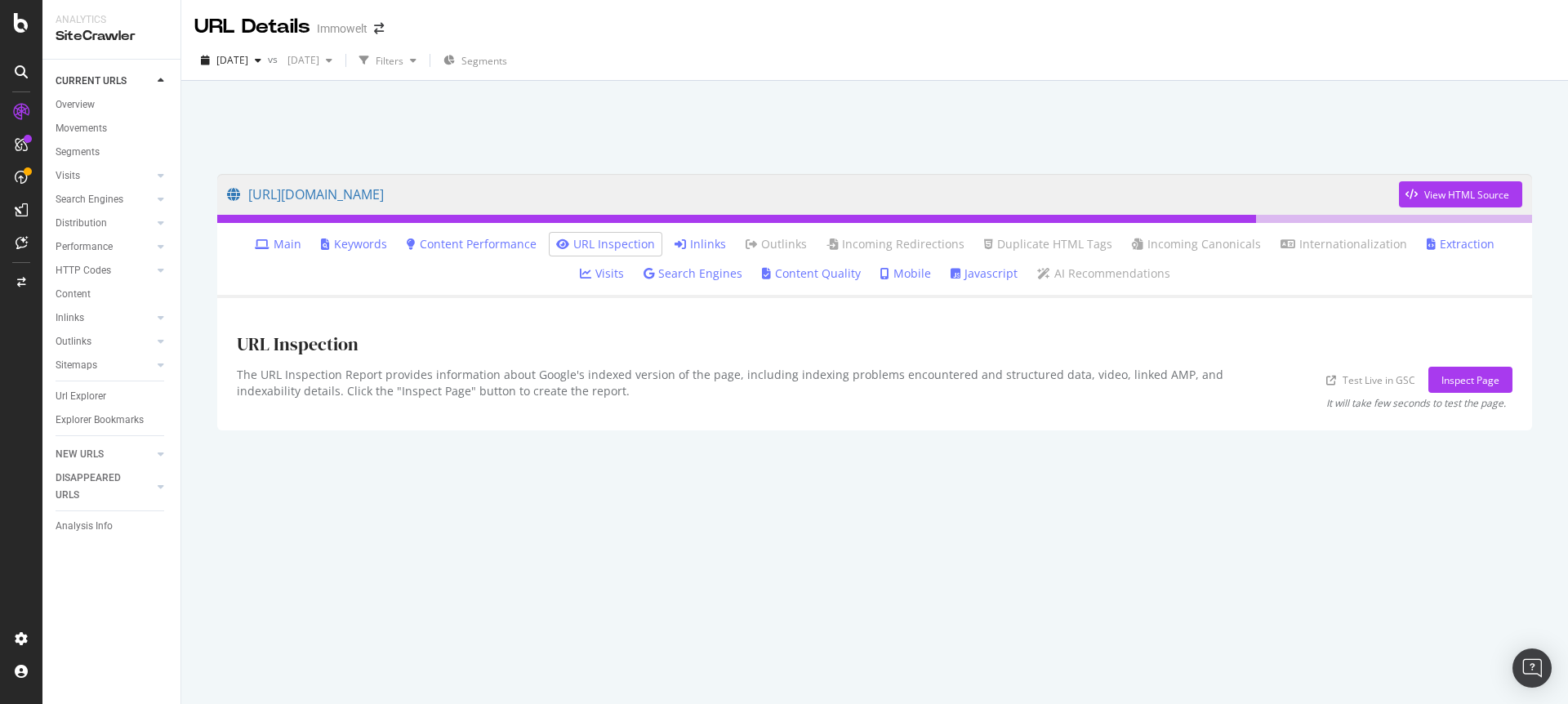
click at [962, 625] on div "https://www.immowelt.de/anbieten/energieausweis View HTML Source Main Keywords …" at bounding box center [875, 431] width 1348 height 546
click at [944, 595] on div "https://www.immowelt.de/anbieten/energieausweis View HTML Source Main Keywords …" at bounding box center [875, 431] width 1348 height 546
click at [962, 587] on div "https://www.immowelt.de/anbieten/energieausweis View HTML Source Main Keywords …" at bounding box center [875, 431] width 1348 height 546
click at [969, 582] on div "https://www.immowelt.de/anbieten/energieausweis View HTML Source Main Keywords …" at bounding box center [875, 431] width 1348 height 546
click at [675, 240] on link "Inlinks" at bounding box center [701, 244] width 51 height 16
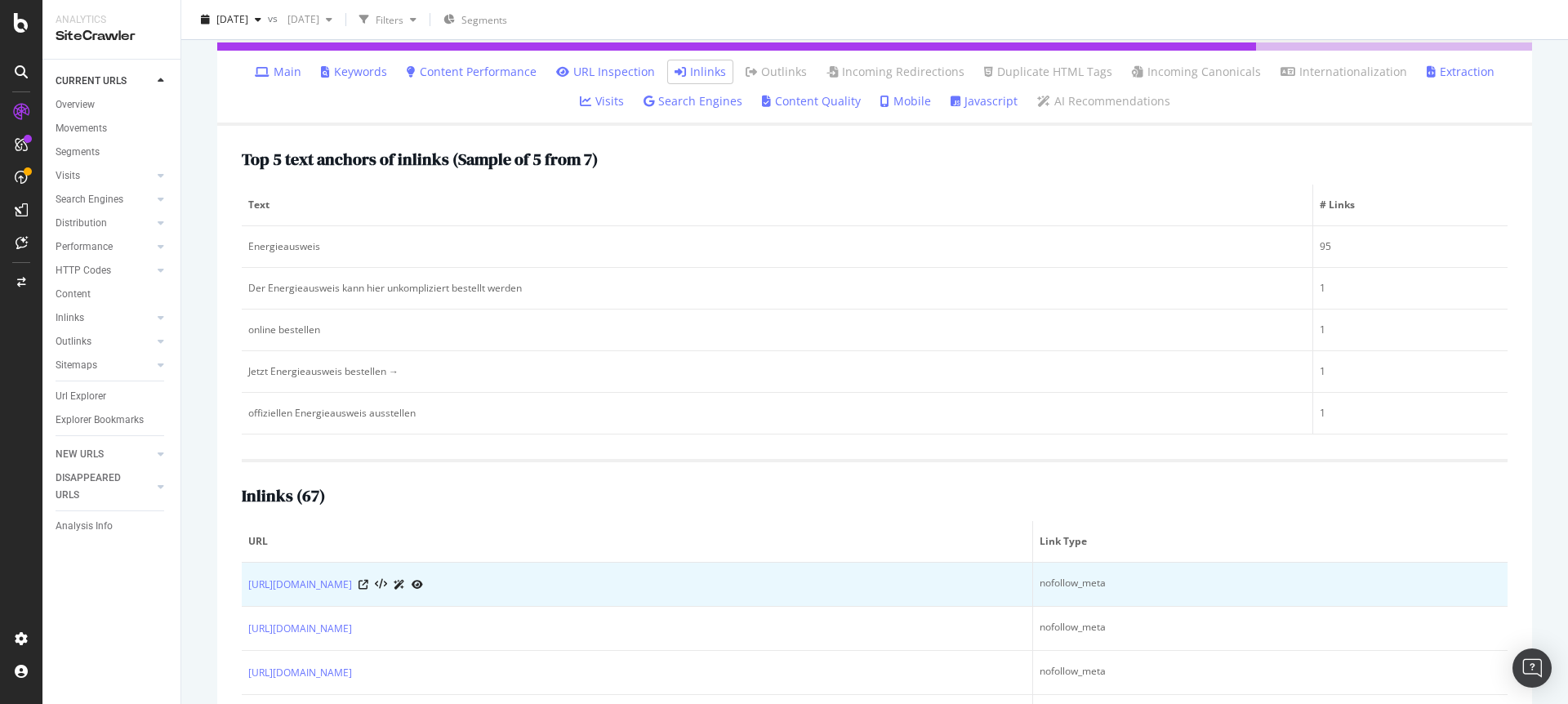
scroll to position [192, 0]
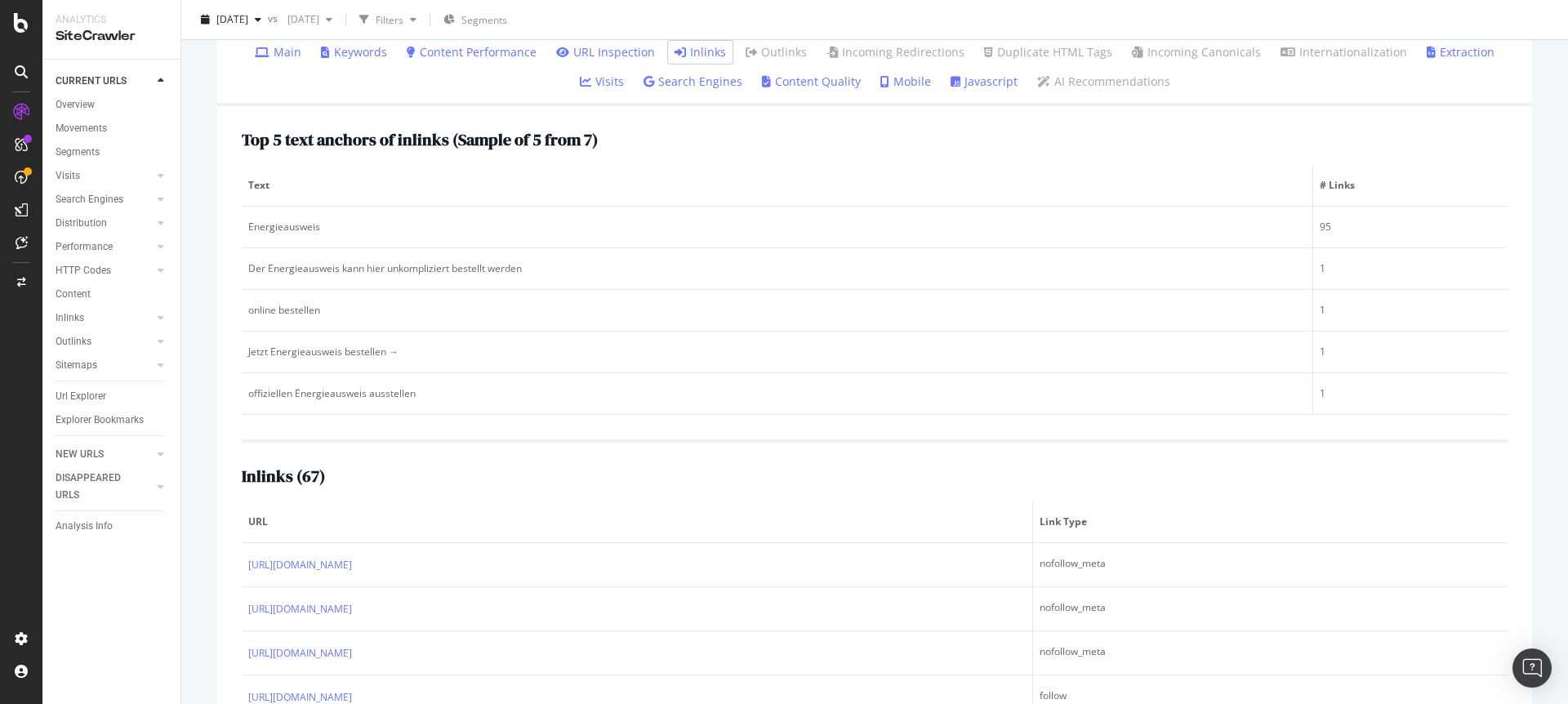
click at [288, 471] on h2 "Inlinks ( 67 )" at bounding box center [283, 476] width 83 height 18
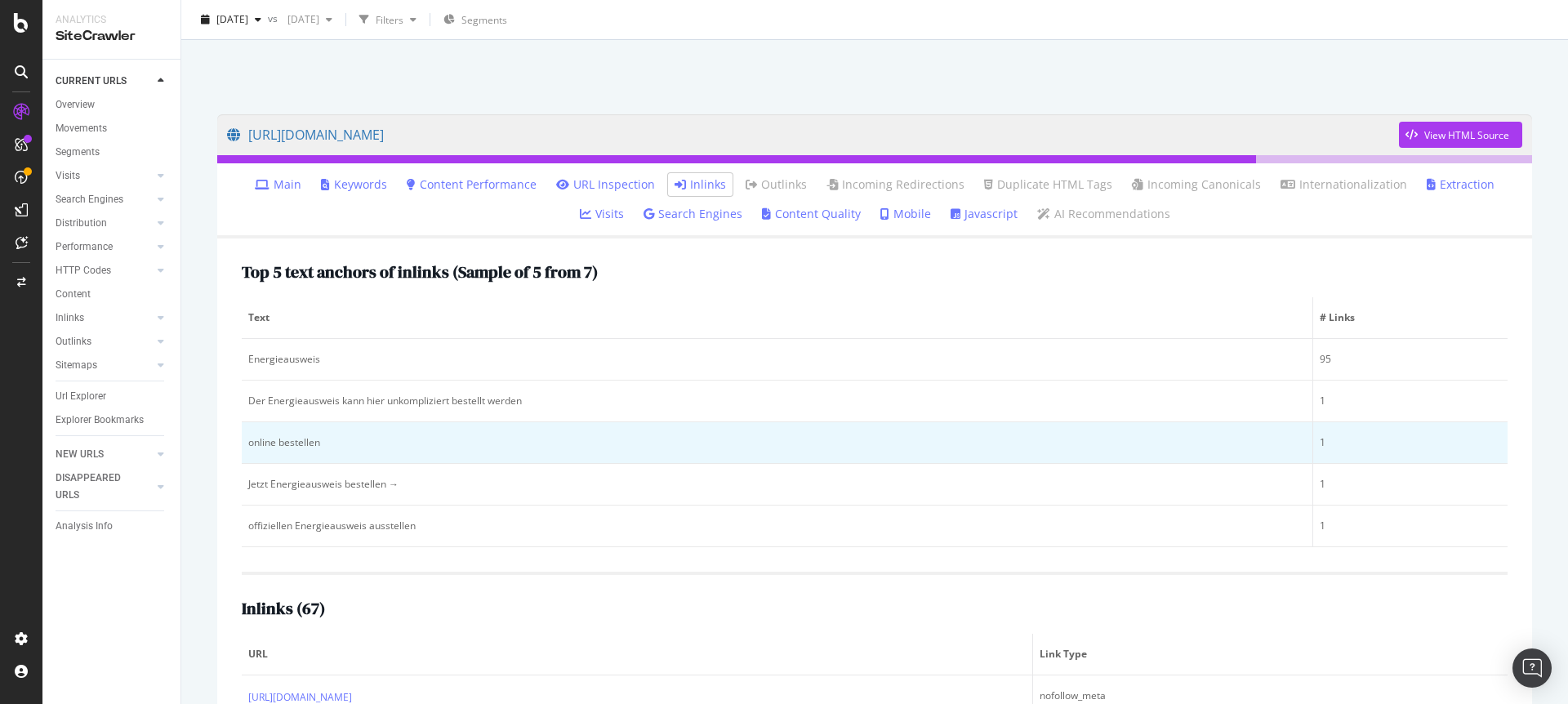
scroll to position [0, 0]
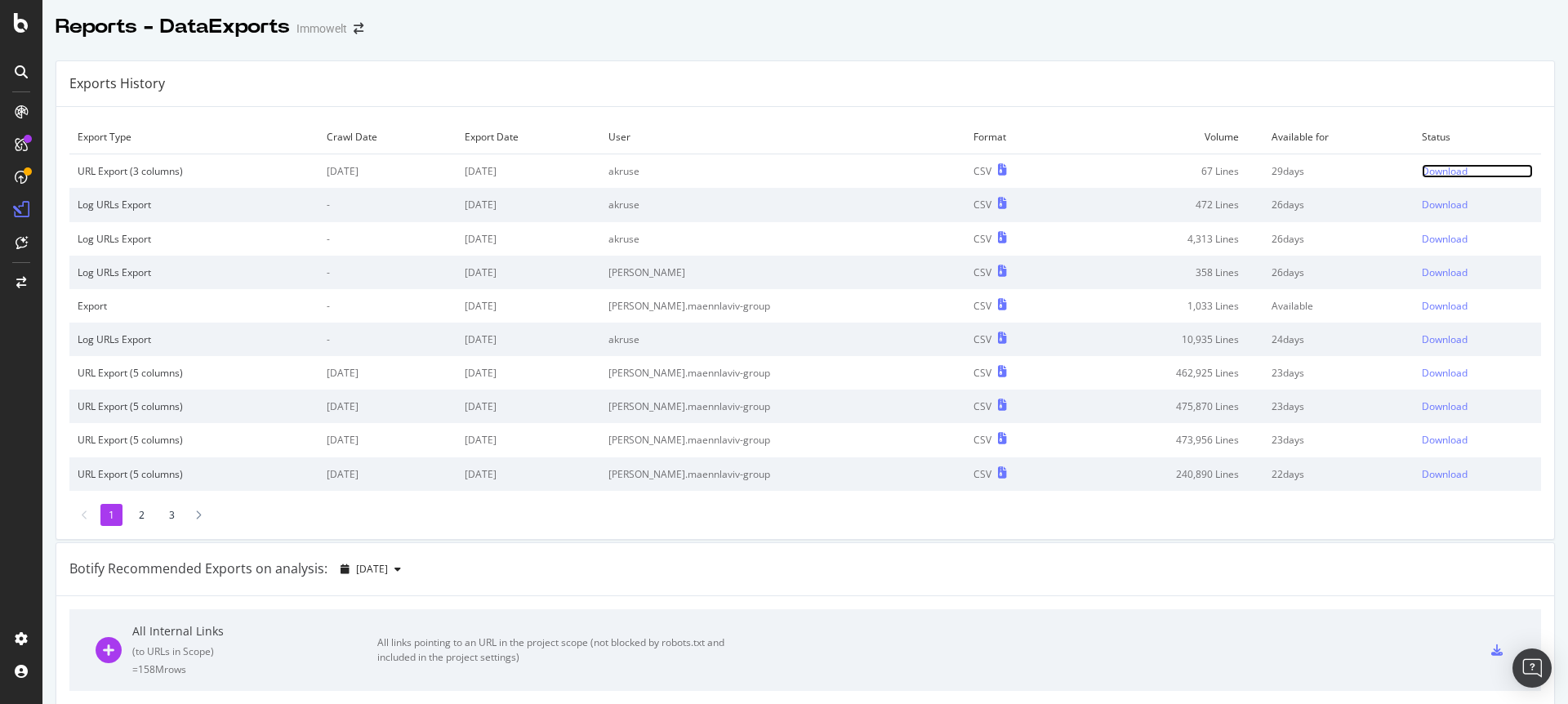
click at [1433, 172] on div "Download" at bounding box center [1445, 171] width 46 height 14
